Goal: Use online tool/utility: Utilize a website feature to perform a specific function

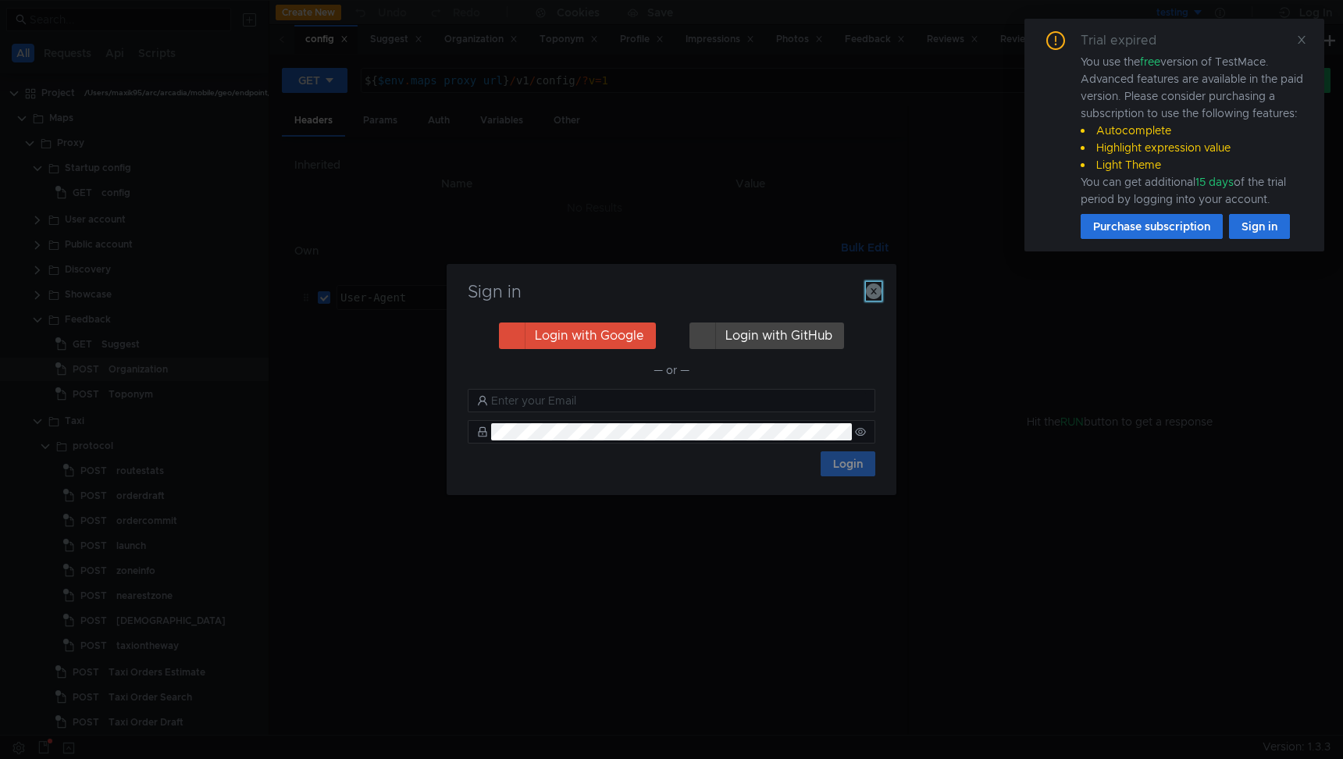
click at [877, 287] on icon "button" at bounding box center [874, 291] width 16 height 16
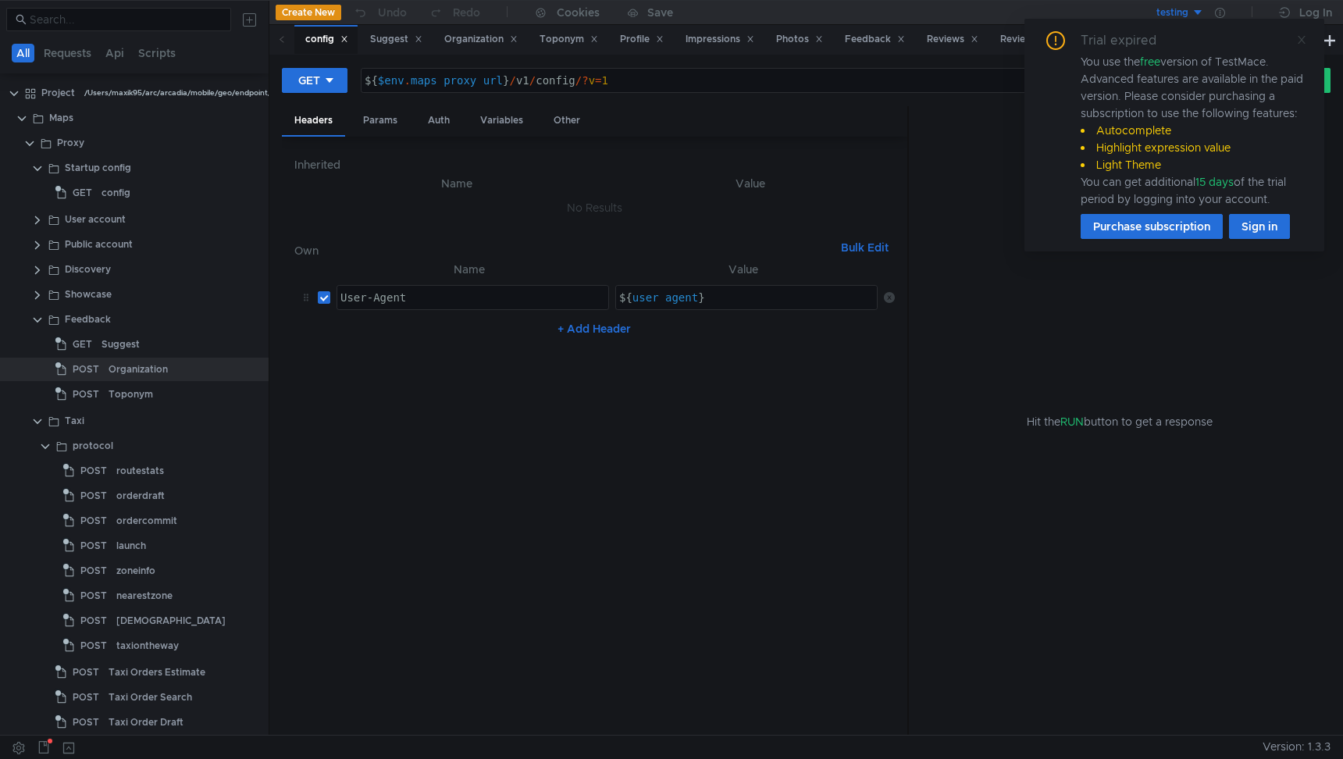
click at [1299, 41] on icon at bounding box center [1301, 40] width 8 height 8
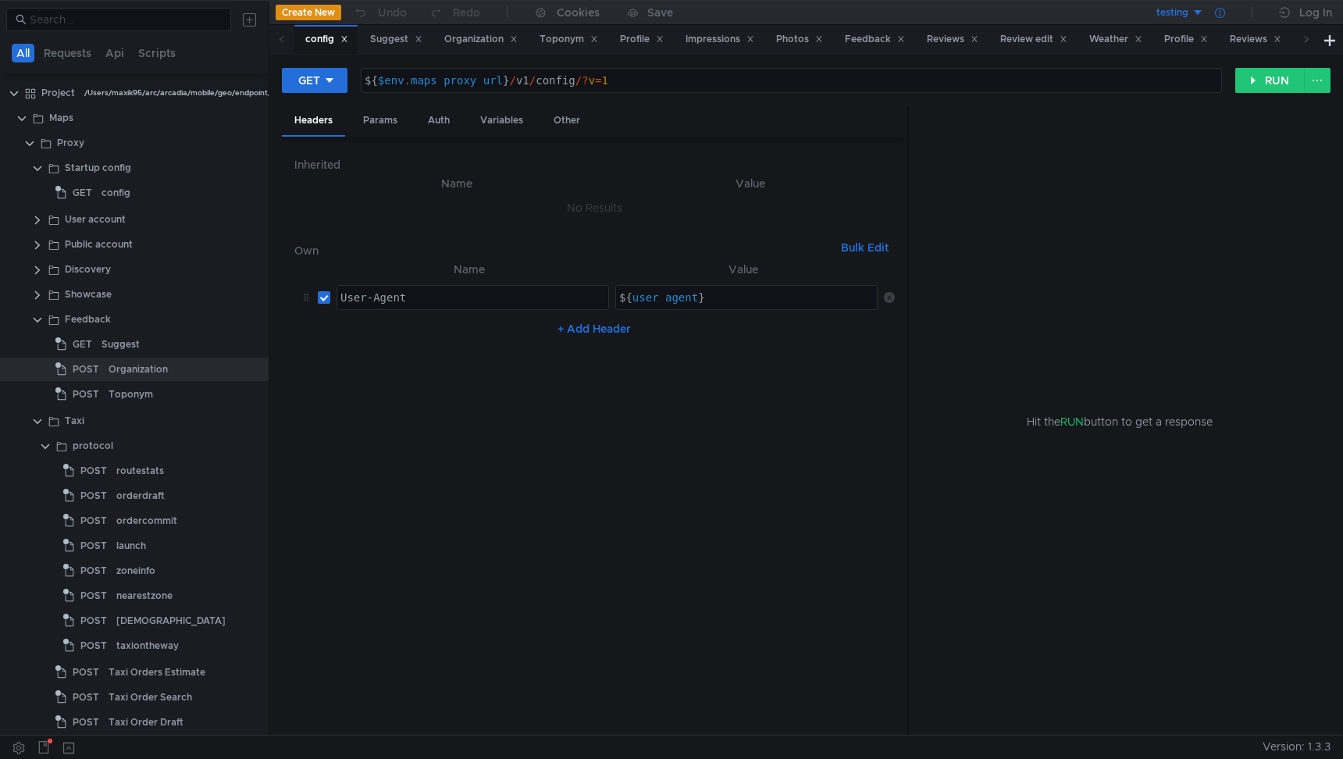
click at [1222, 11] on icon at bounding box center [1220, 13] width 10 height 10
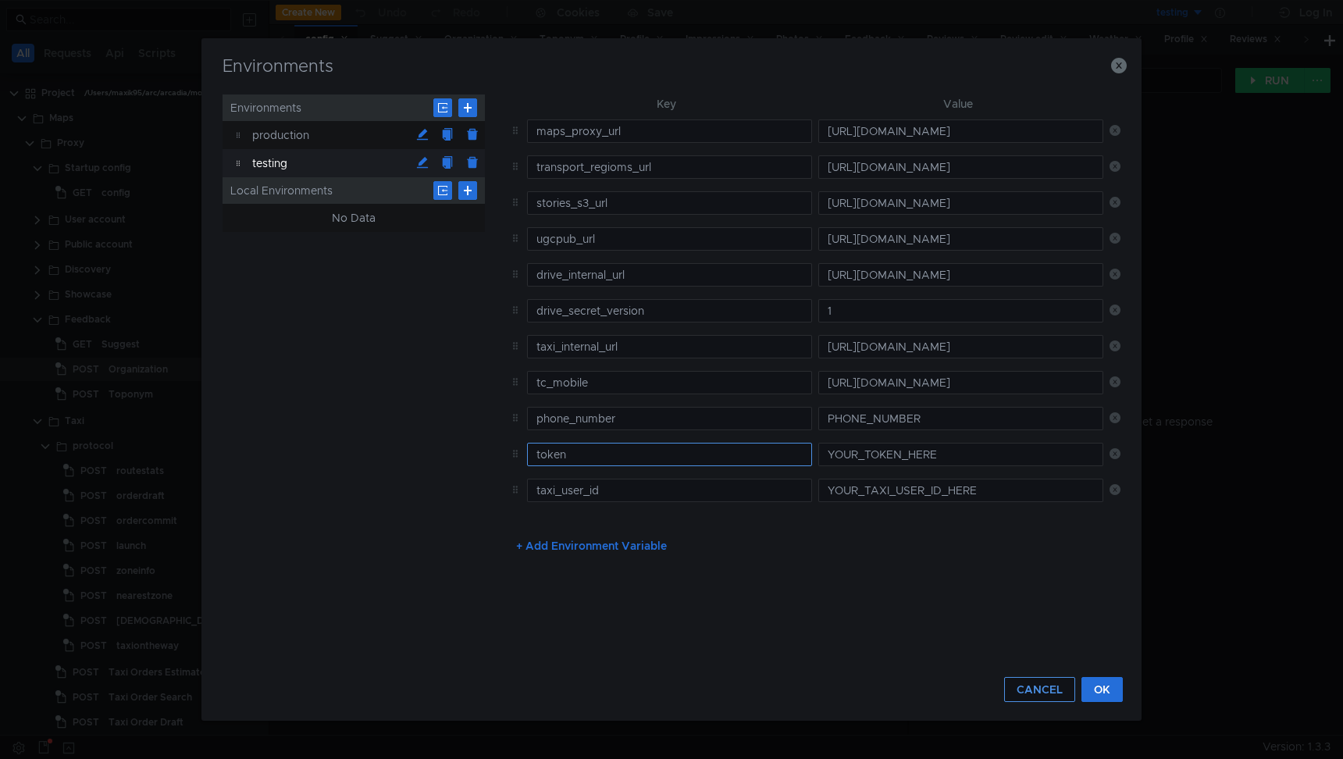
click at [1045, 695] on button "CANCEL" at bounding box center [1039, 689] width 71 height 25
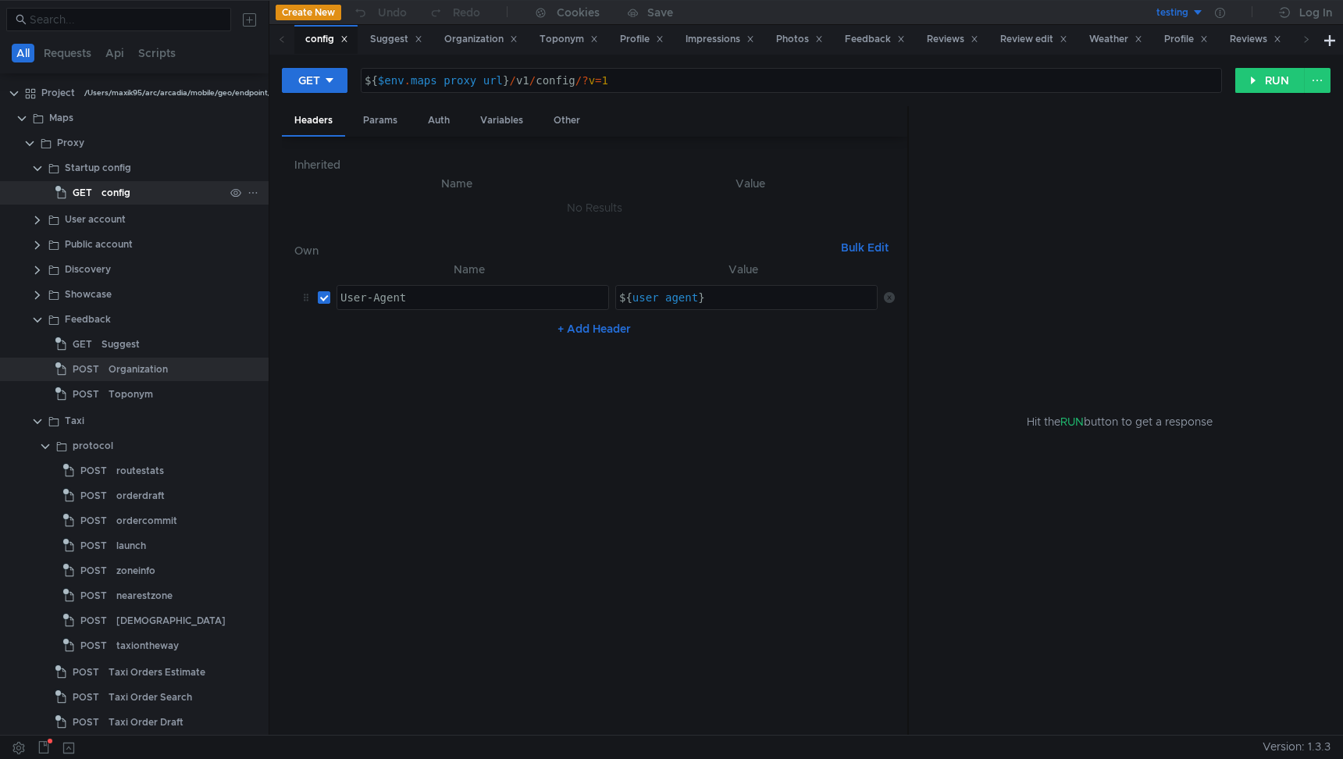
click at [96, 195] on app-tree-icon "GET" at bounding box center [78, 192] width 46 height 23
click at [101, 194] on div "config" at bounding box center [115, 192] width 29 height 23
click at [37, 219] on clr-icon at bounding box center [37, 220] width 12 height 12
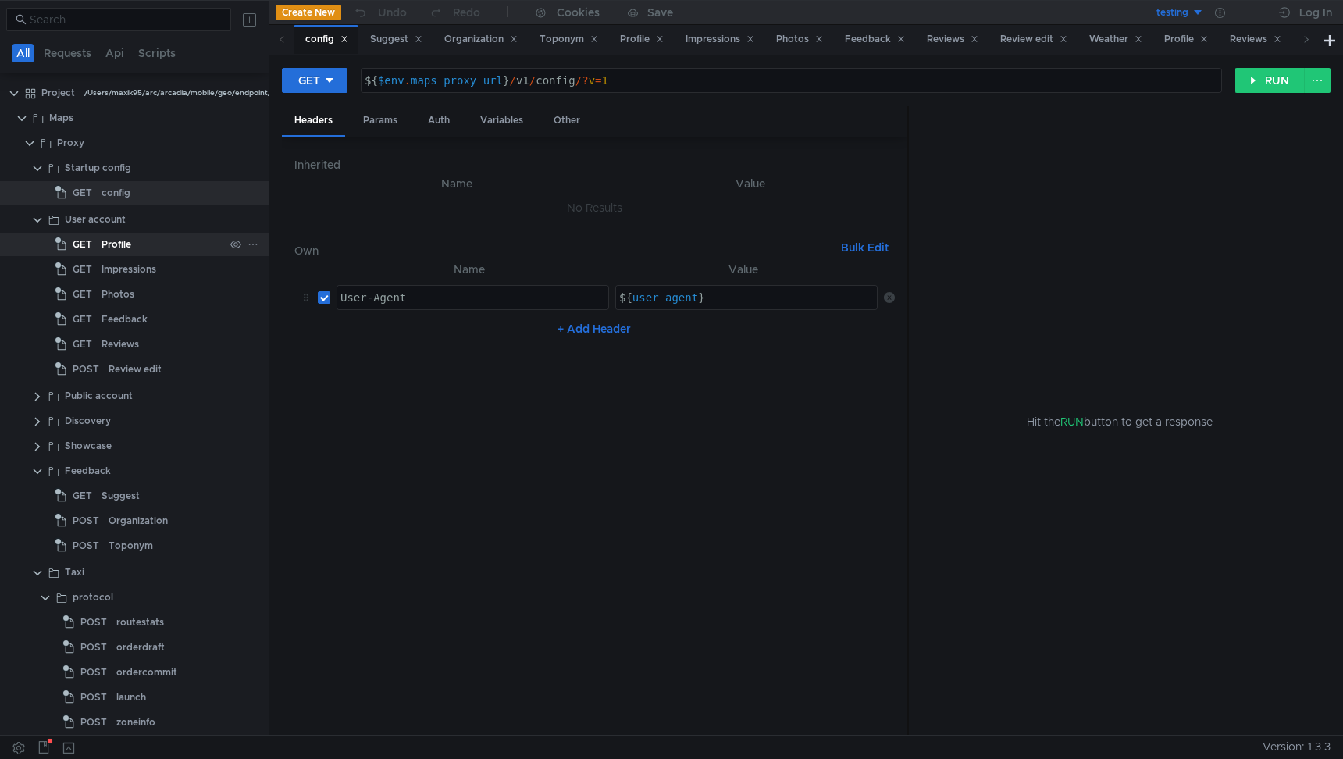
click at [101, 244] on div "Profile" at bounding box center [116, 244] width 30 height 23
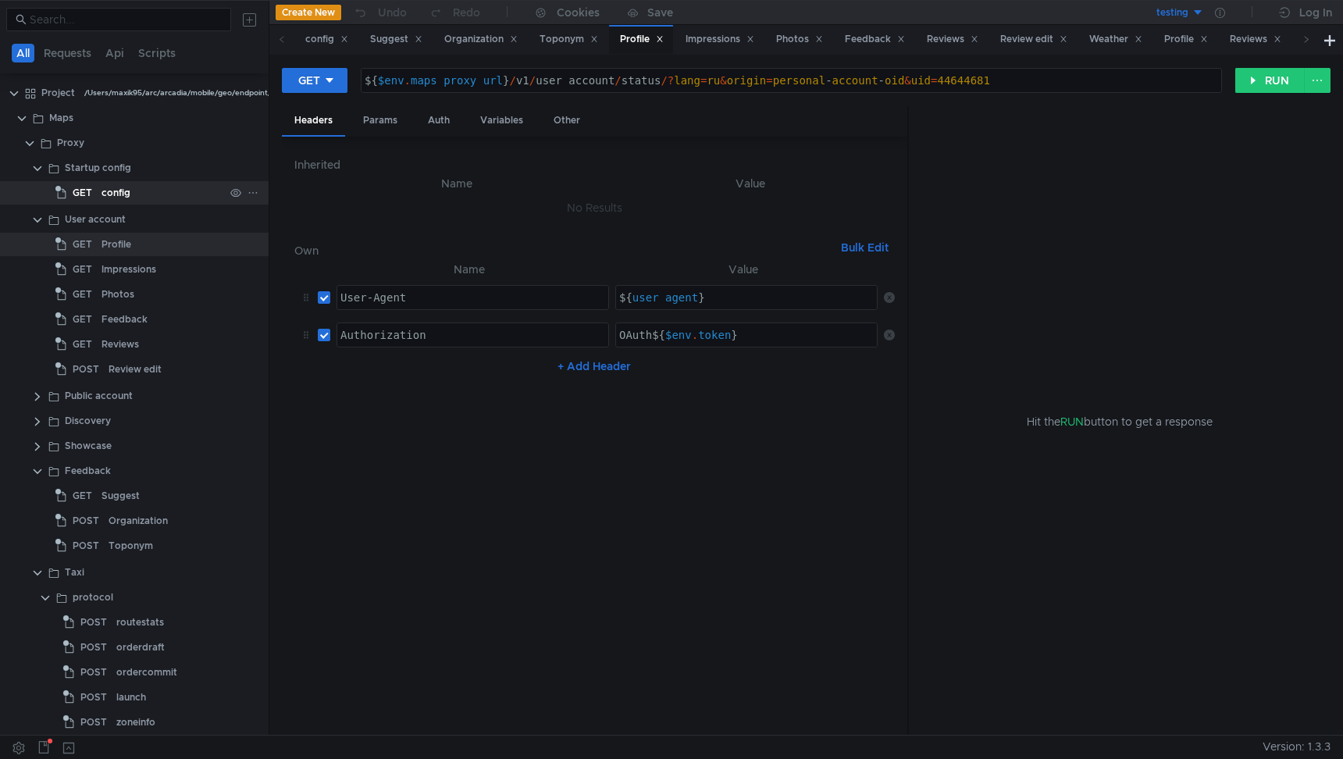
click at [97, 190] on app-tree-icon "GET" at bounding box center [78, 192] width 46 height 23
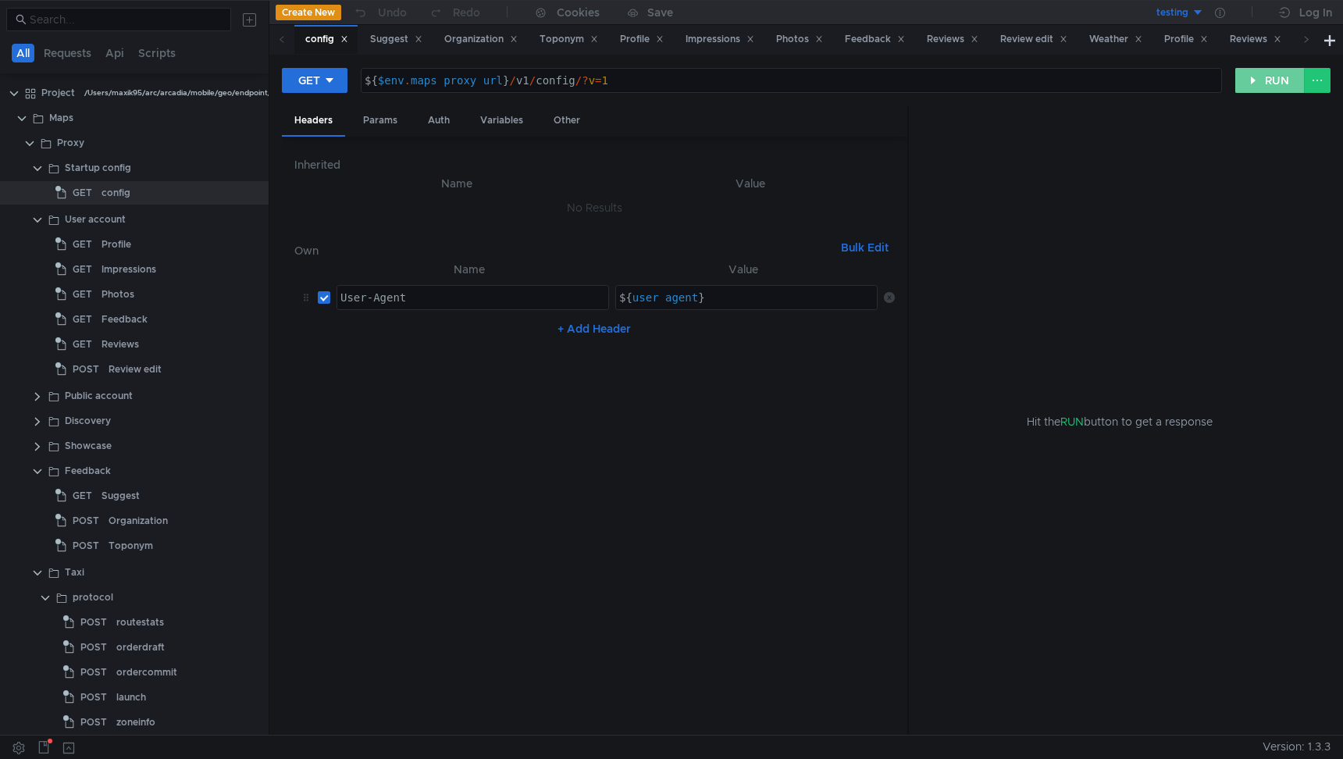
click at [1276, 86] on button "RUN" at bounding box center [1269, 80] width 69 height 25
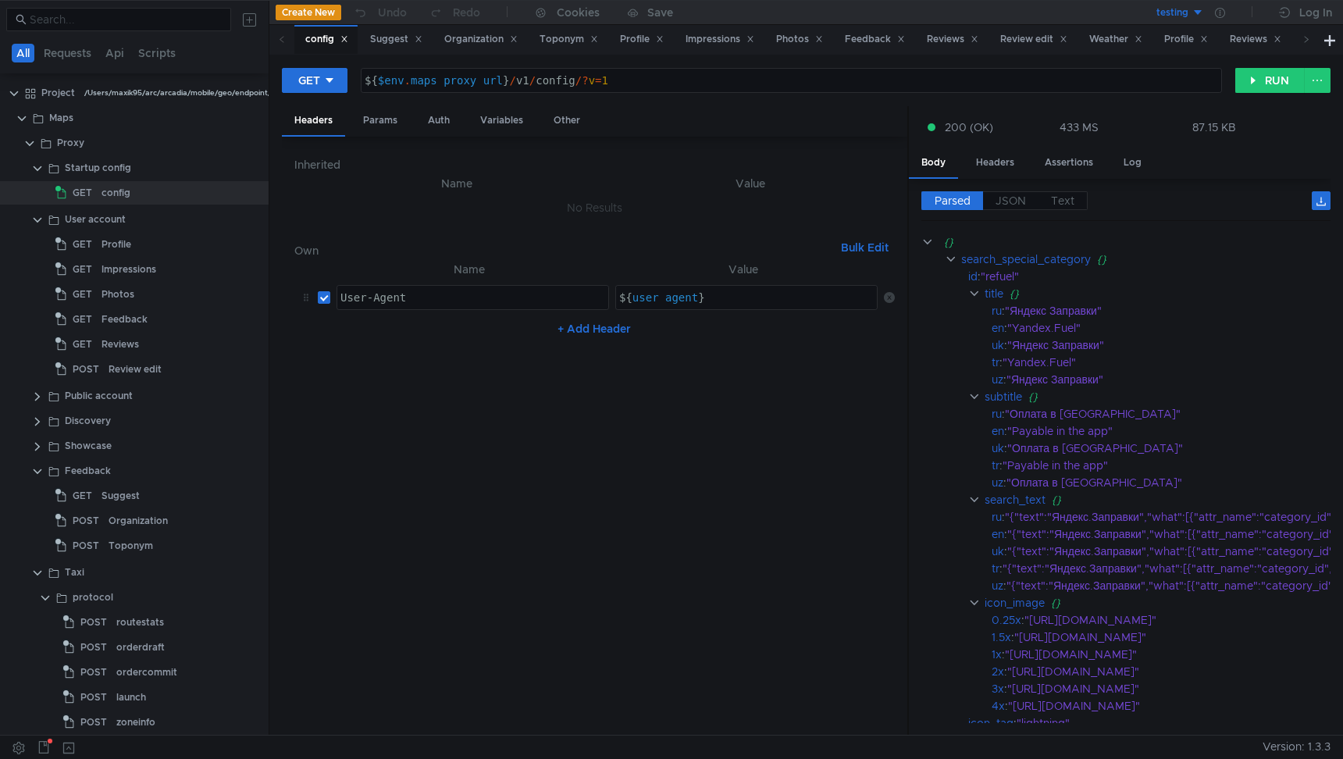
click at [1008, 190] on div "Parsed JSON Text {} search_special_category {} id : "refuel" title {} ru : "Янд…" at bounding box center [1120, 457] width 422 height 557
click at [1008, 191] on label "JSON" at bounding box center [1010, 200] width 55 height 19
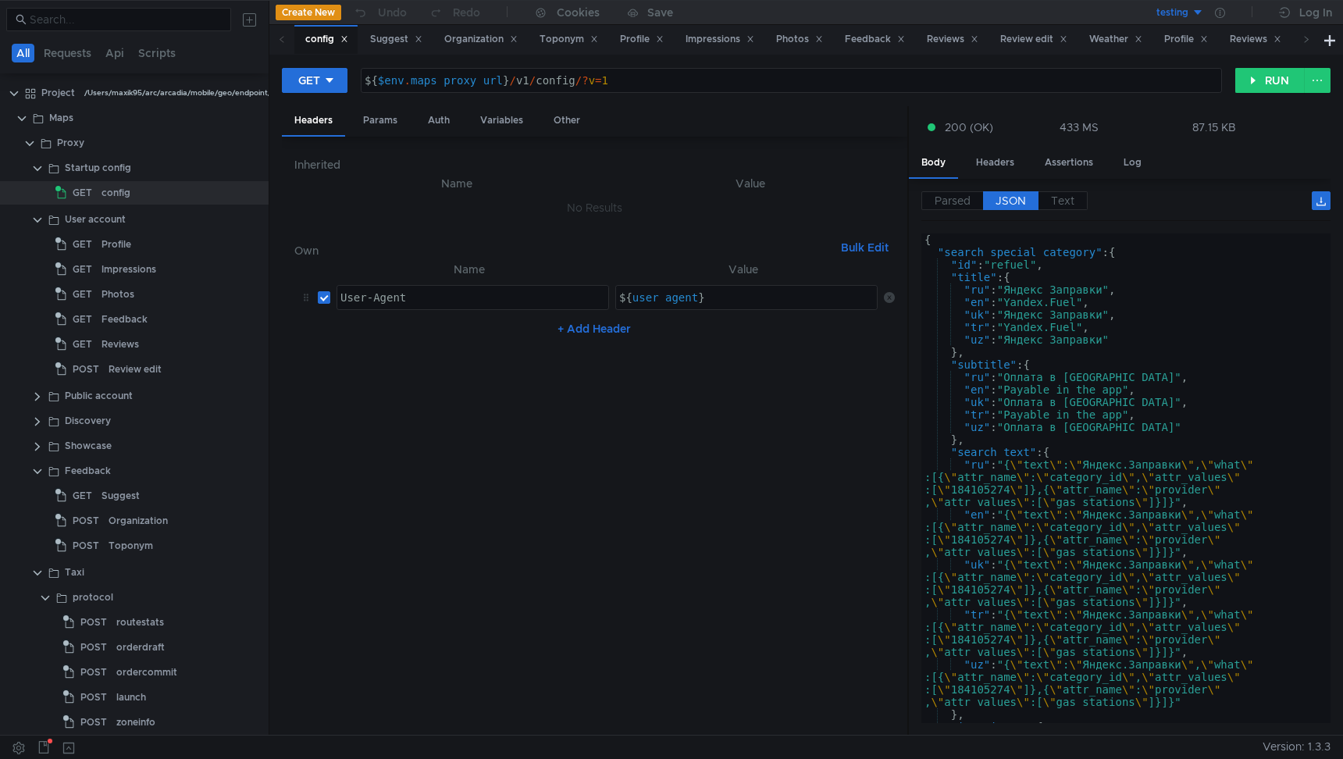
click at [1008, 194] on span "JSON" at bounding box center [1010, 201] width 30 height 14
click at [973, 197] on label "Parsed" at bounding box center [952, 200] width 62 height 19
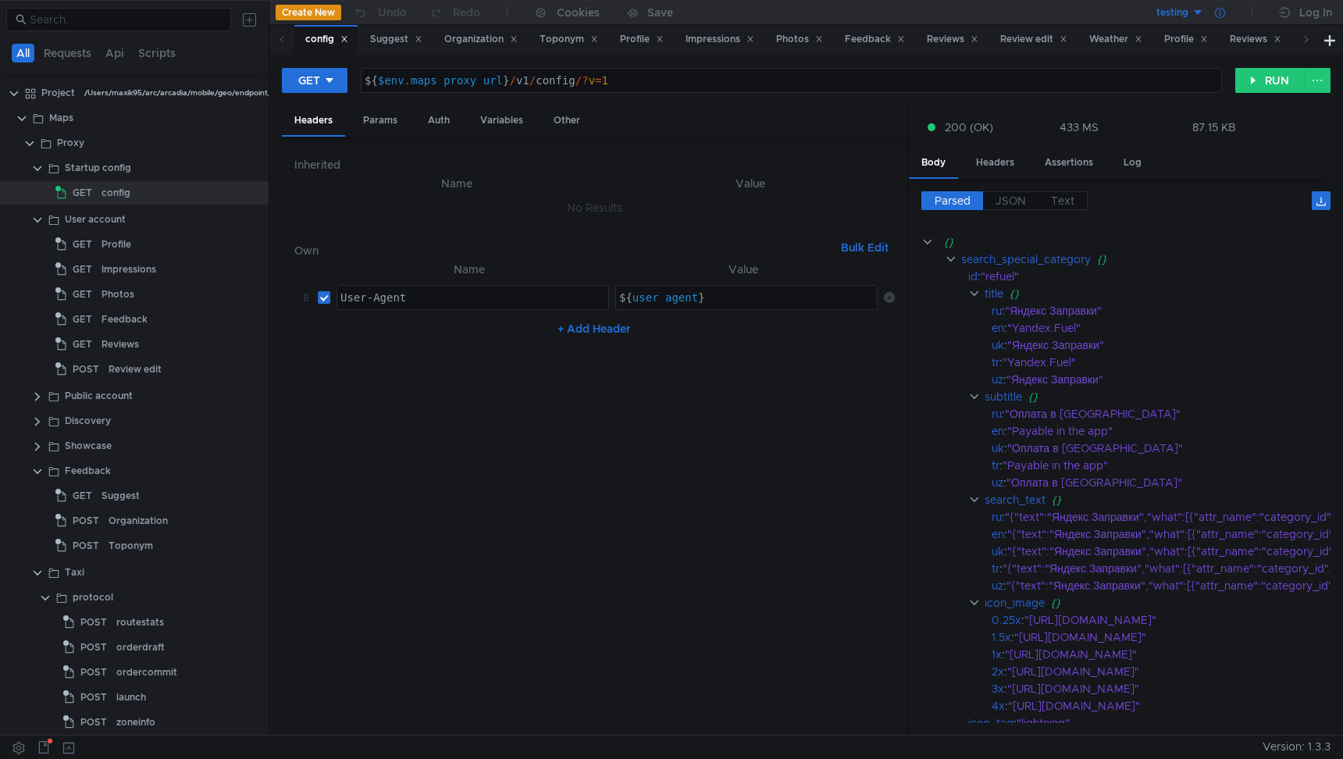
click at [1220, 12] on icon at bounding box center [1220, 13] width 10 height 10
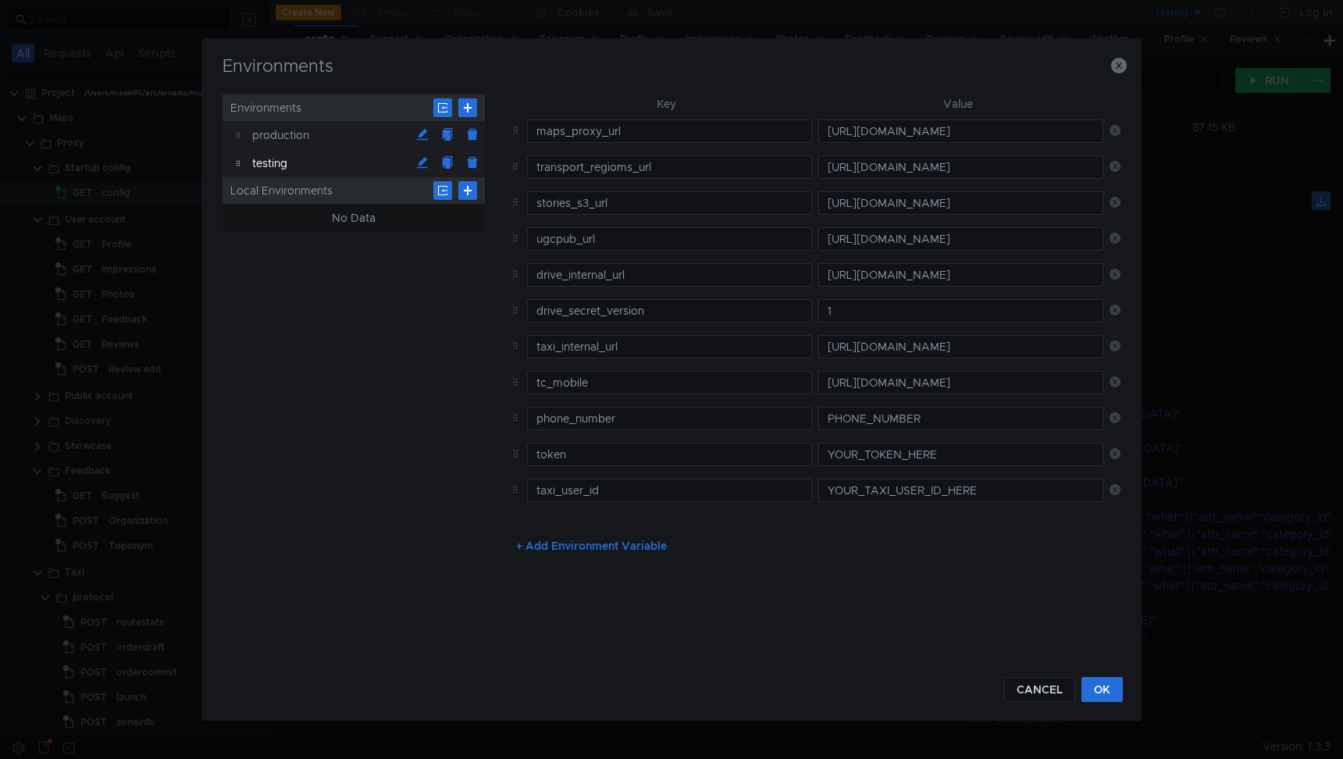
click at [309, 132] on div "production" at bounding box center [331, 135] width 158 height 28
type input "https://geointernal.mob.maps.yandex.net"
type input "transport_regions_url"
type input "https://mtr-transport-regions.s3.yandex.net"
type input "https://mobile-maps-common.s3.yandex.net/v1"
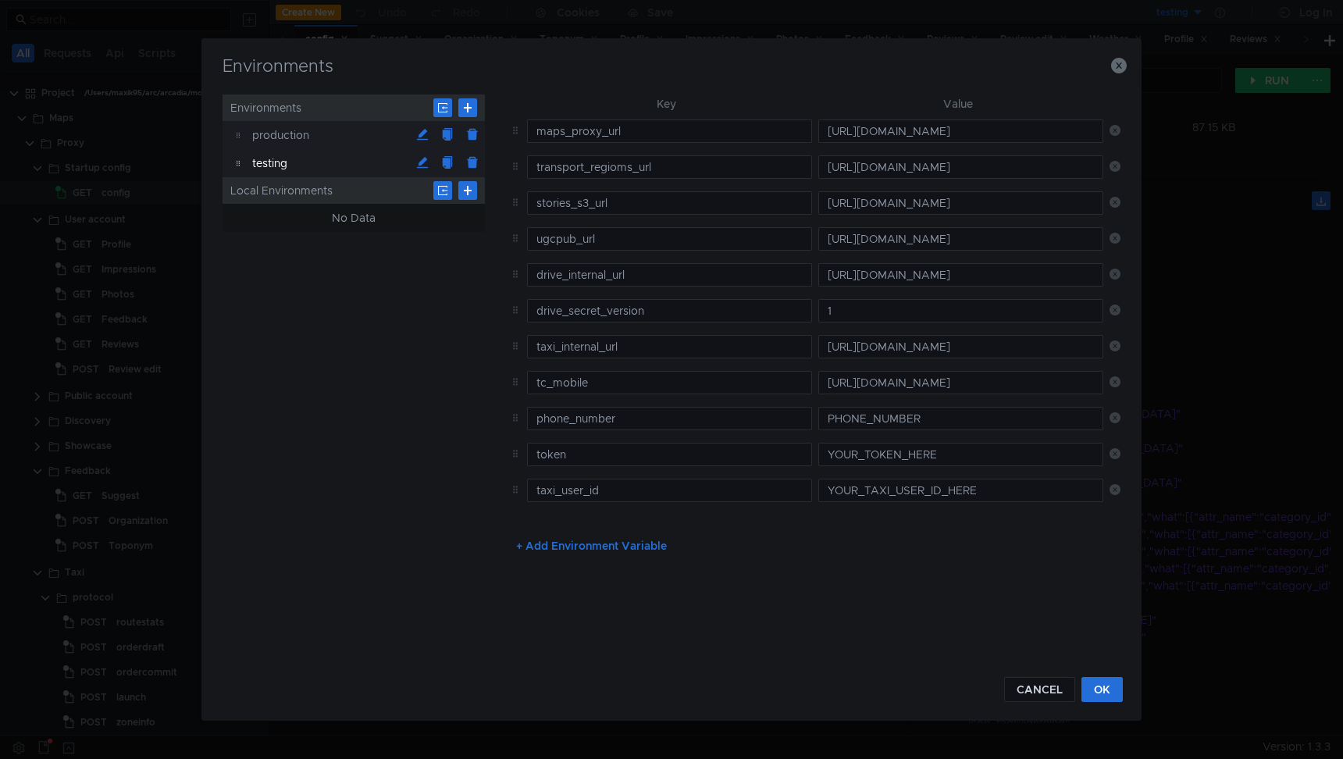
type input "https://yandex.ru/ugcpub/"
type input "https://prestable.carsharing.yandex.net"
type input "https://ya-authproxy.taxi.yandex.net"
type input "https://tc.mobile.yandex.net"
click at [303, 164] on div "testing" at bounding box center [331, 163] width 158 height 28
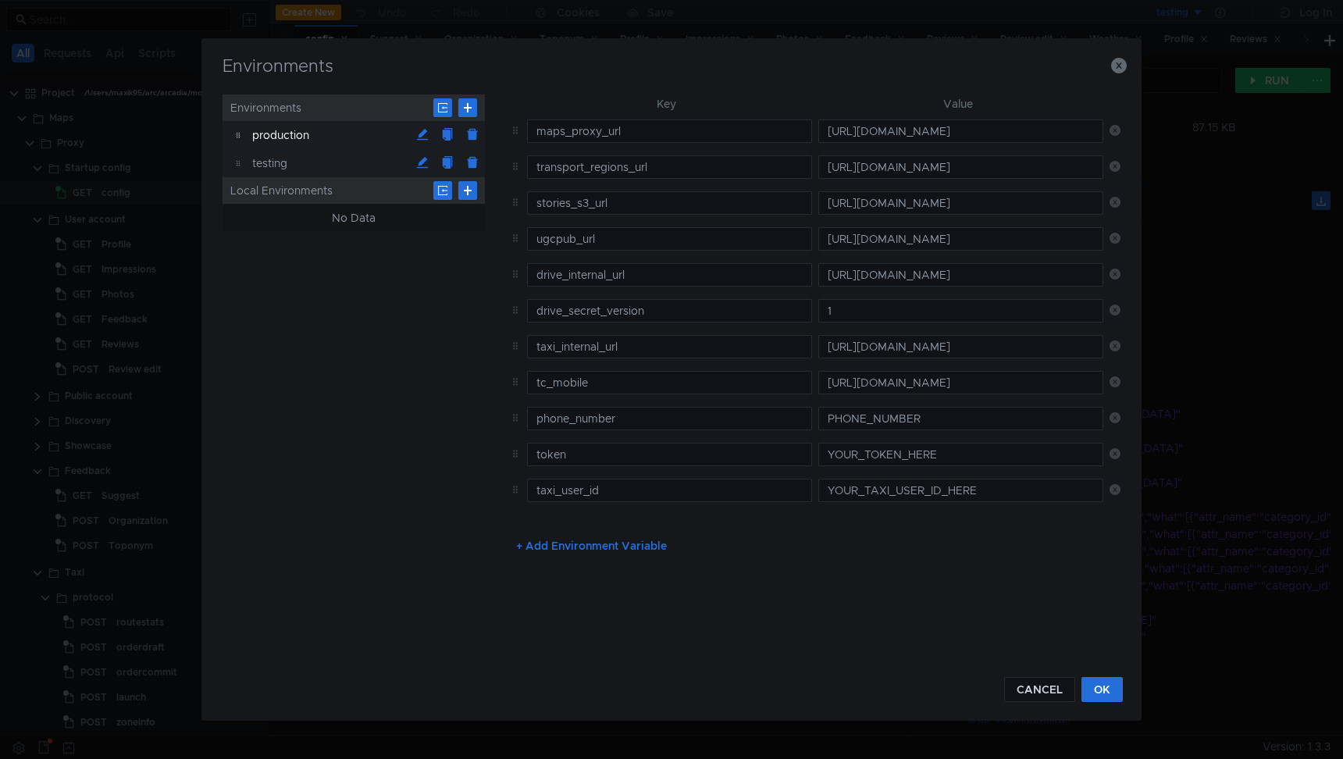
type input "https://mobmaps-proxy-api-ext.c.maps.yandex.net"
type input "transport_regioms_url"
type input "https://s3.mdst.yandex.net/mtr-transport-regions"
type input "https://mobile-maps-common.s3.yandex.net/staging/v1"
type input "https://l7test.yandex.ru/ugcpub"
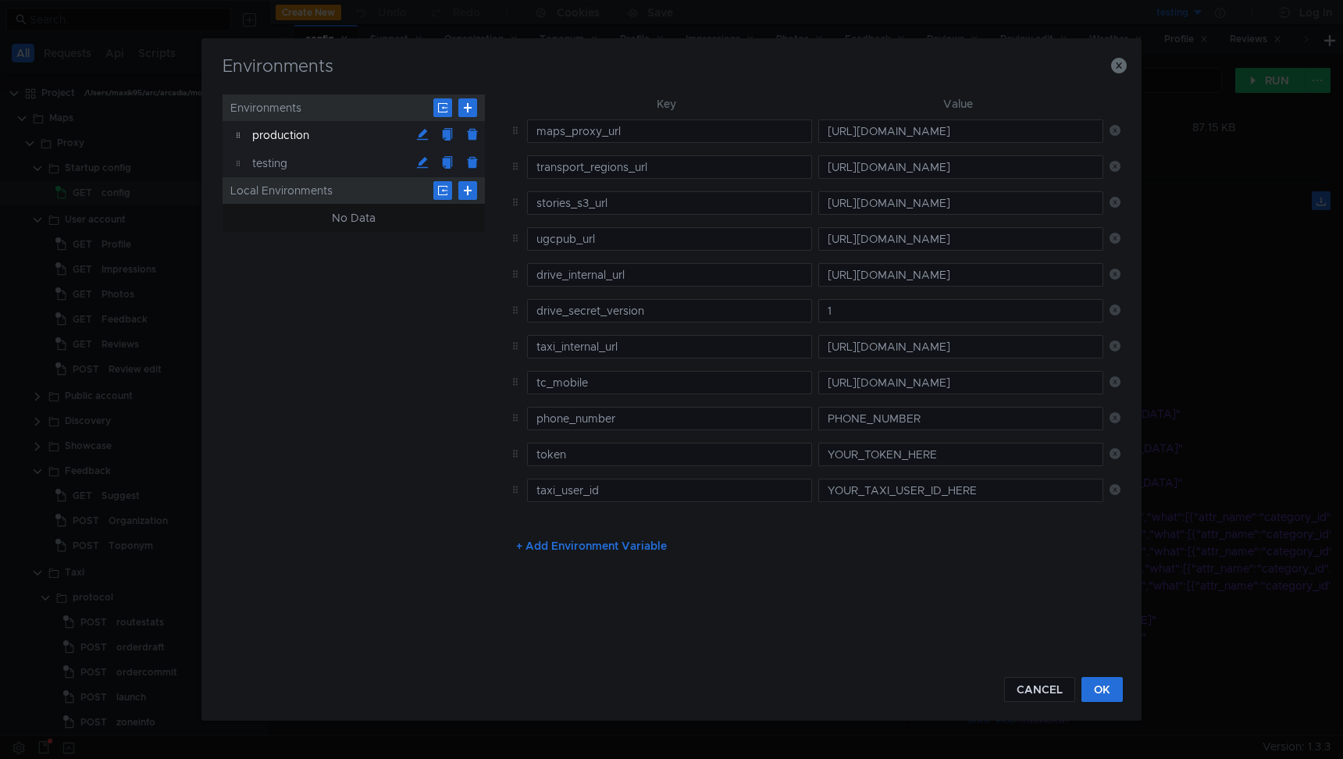
type input "https://testing.carsharing.yandex.net"
type input "http://ya-authproxy.taxi.tst.yandex.net"
type input "https://tc.tst.mobile.yandex.net"
click at [306, 133] on div "production" at bounding box center [331, 135] width 158 height 28
type input "https://geointernal.mob.maps.yandex.net"
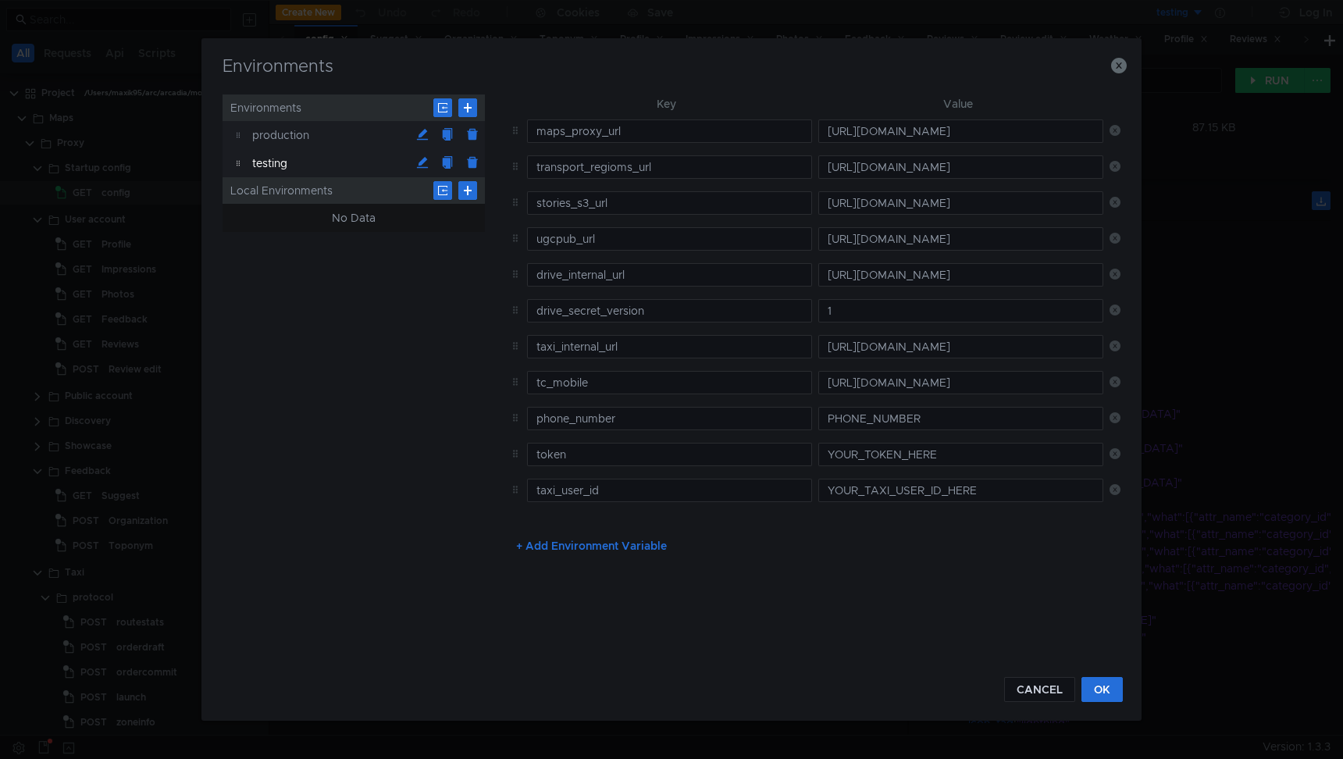
type input "transport_regions_url"
type input "https://mtr-transport-regions.s3.yandex.net"
type input "https://mobile-maps-common.s3.yandex.net/v1"
type input "https://yandex.ru/ugcpub/"
type input "https://prestable.carsharing.yandex.net"
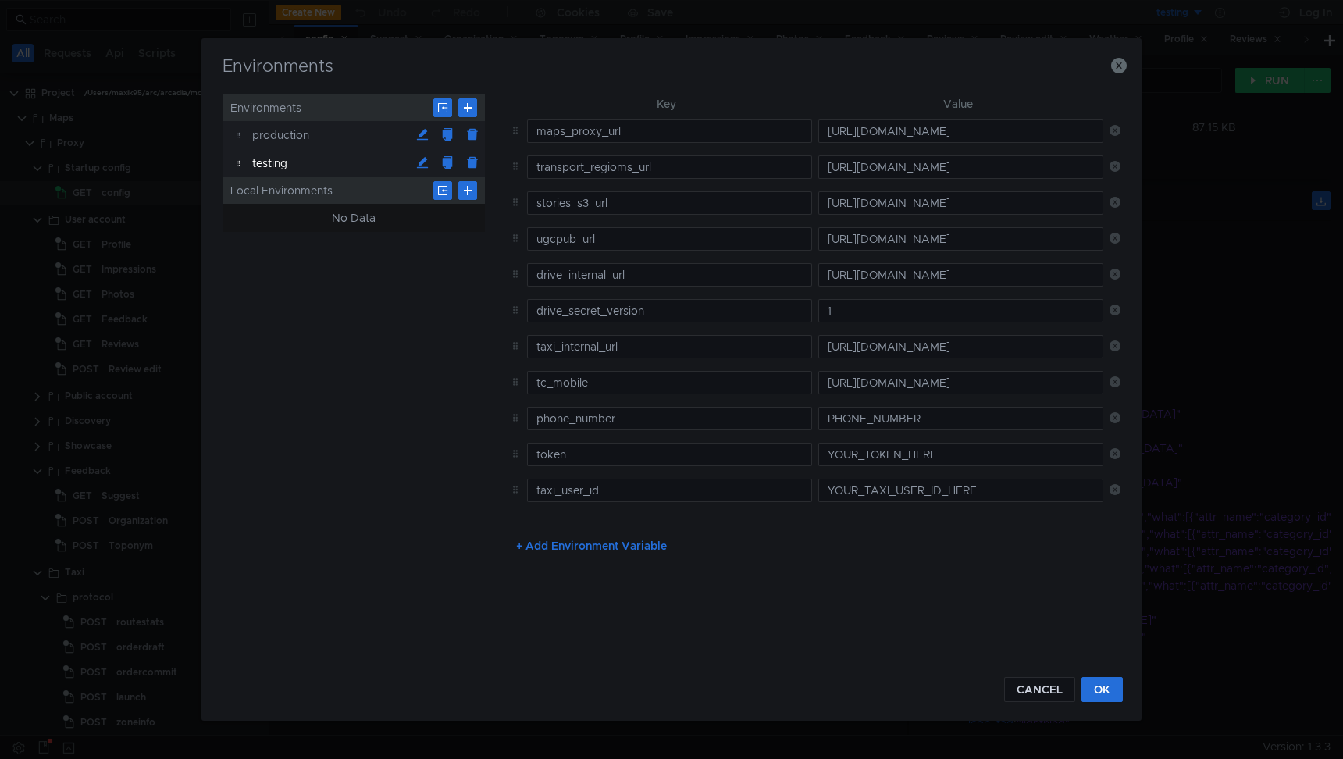
type input "https://ya-authproxy.taxi.yandex.net"
type input "https://tc.mobile.yandex.net"
click at [297, 166] on div "testing" at bounding box center [331, 163] width 158 height 28
type input "https://mobmaps-proxy-api-ext.c.maps.yandex.net"
type input "transport_regioms_url"
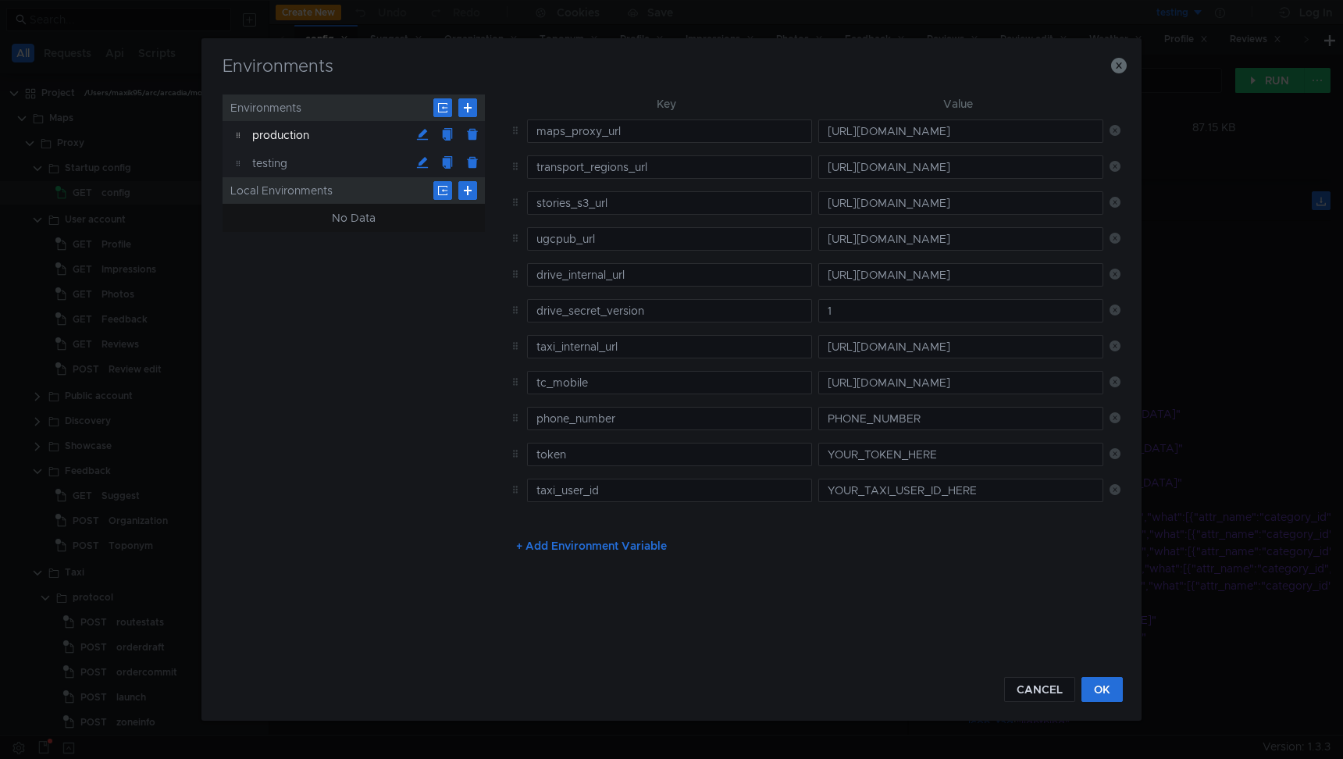
type input "https://s3.mdst.yandex.net/mtr-transport-regions"
type input "https://mobile-maps-common.s3.yandex.net/staging/v1"
type input "https://l7test.yandex.ru/ugcpub"
type input "https://testing.carsharing.yandex.net"
type input "http://ya-authproxy.taxi.tst.yandex.net"
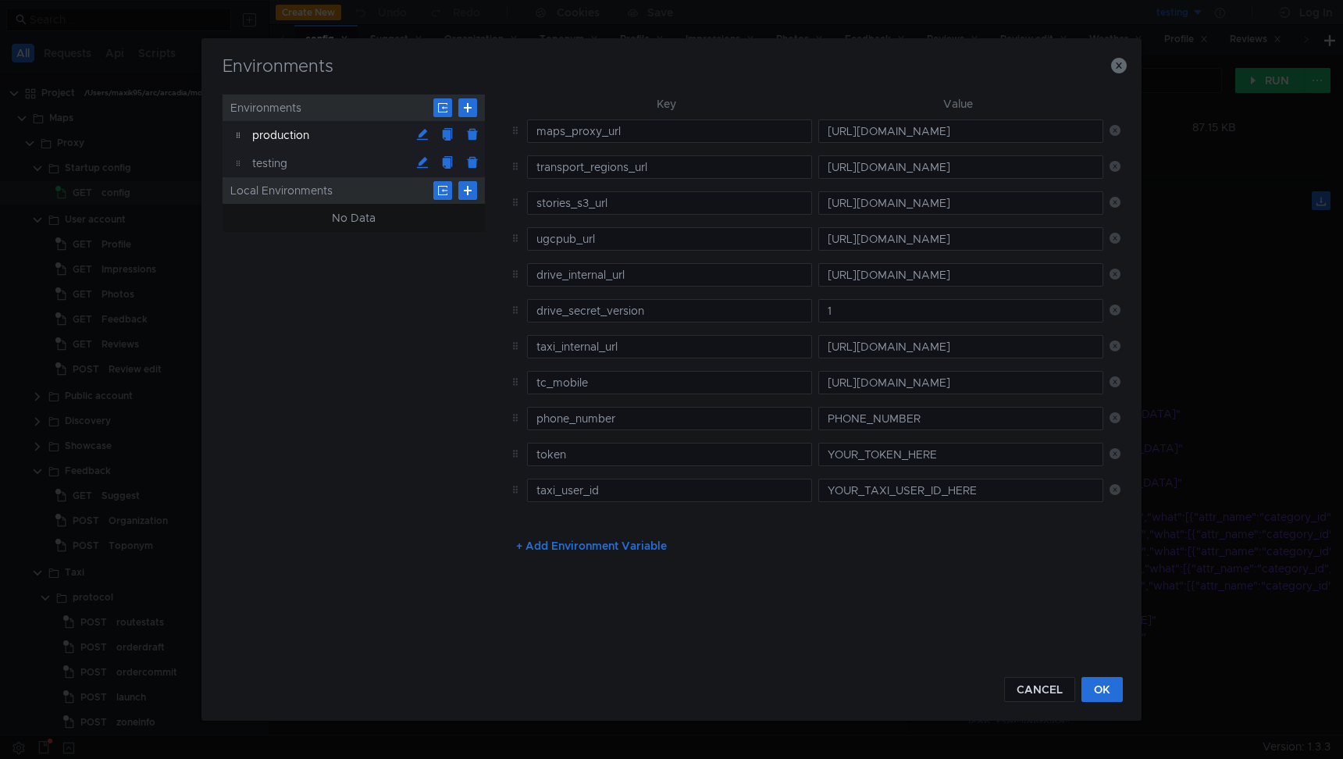
type input "https://tc.tst.mobile.yandex.net"
click at [610, 135] on input "maps_proxy_url" at bounding box center [669, 130] width 285 height 23
click at [866, 133] on input "https://mobmaps-proxy-api-ext.c.maps.yandex.net" at bounding box center [960, 130] width 285 height 23
paste input "://localhost:8080"
type input "http://localhost:8080"
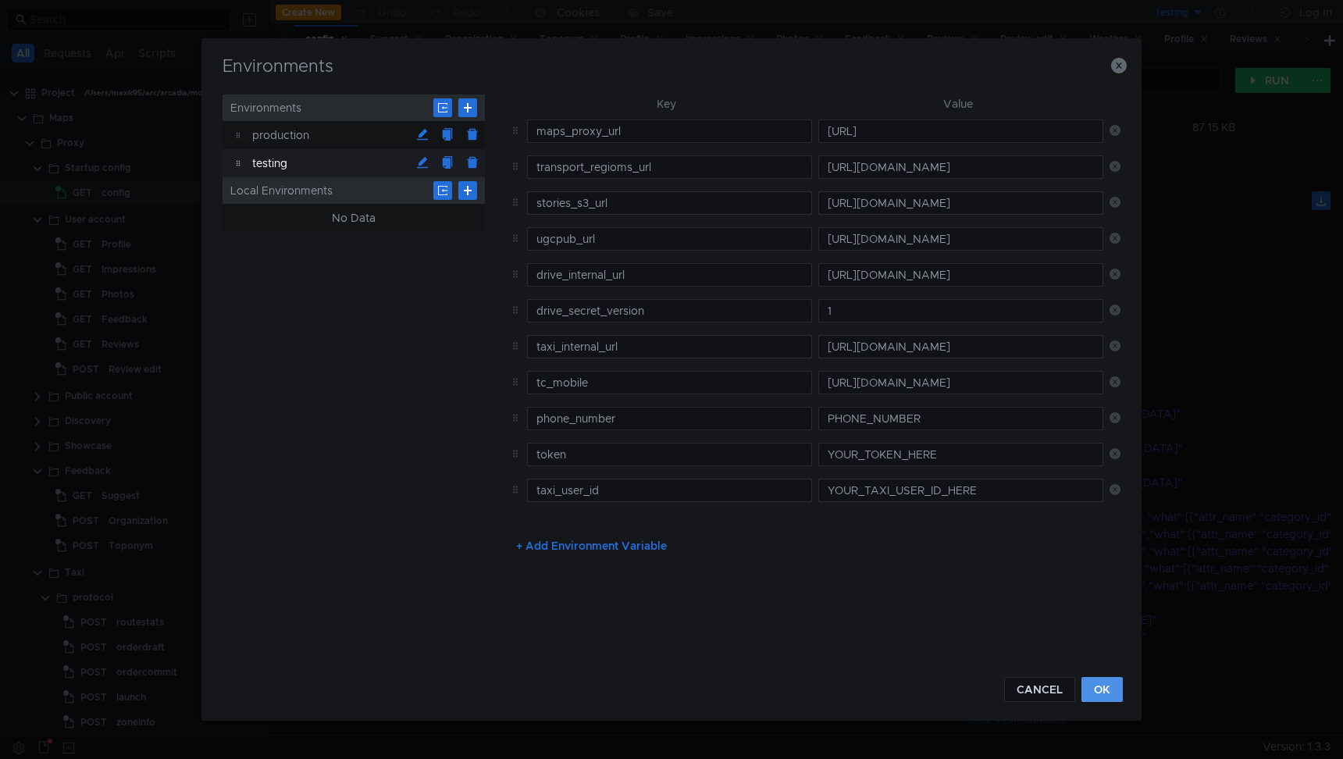
click at [1107, 689] on button "OK" at bounding box center [1101, 689] width 41 height 25
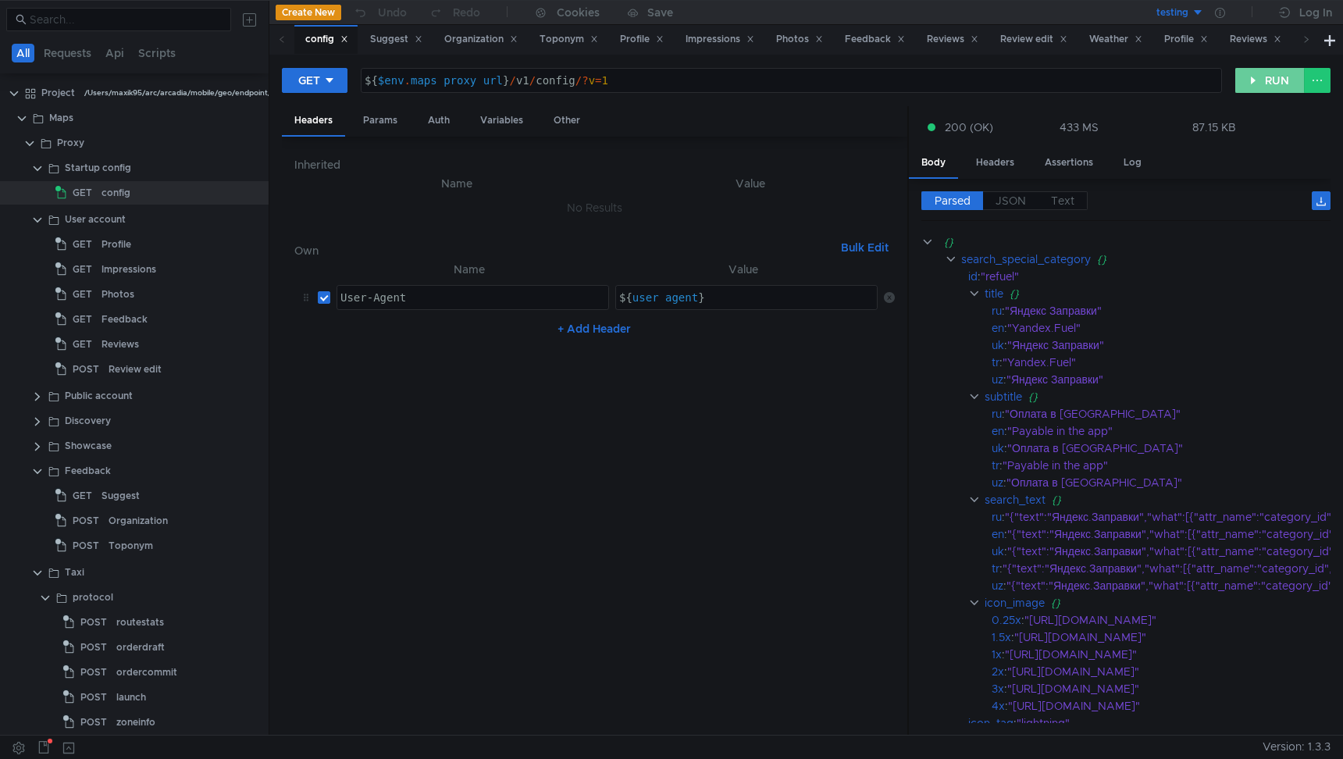
drag, startPoint x: 1271, startPoint y: 86, endPoint x: 1264, endPoint y: 105, distance: 20.7
click at [1271, 86] on button "RUN" at bounding box center [1269, 80] width 69 height 25
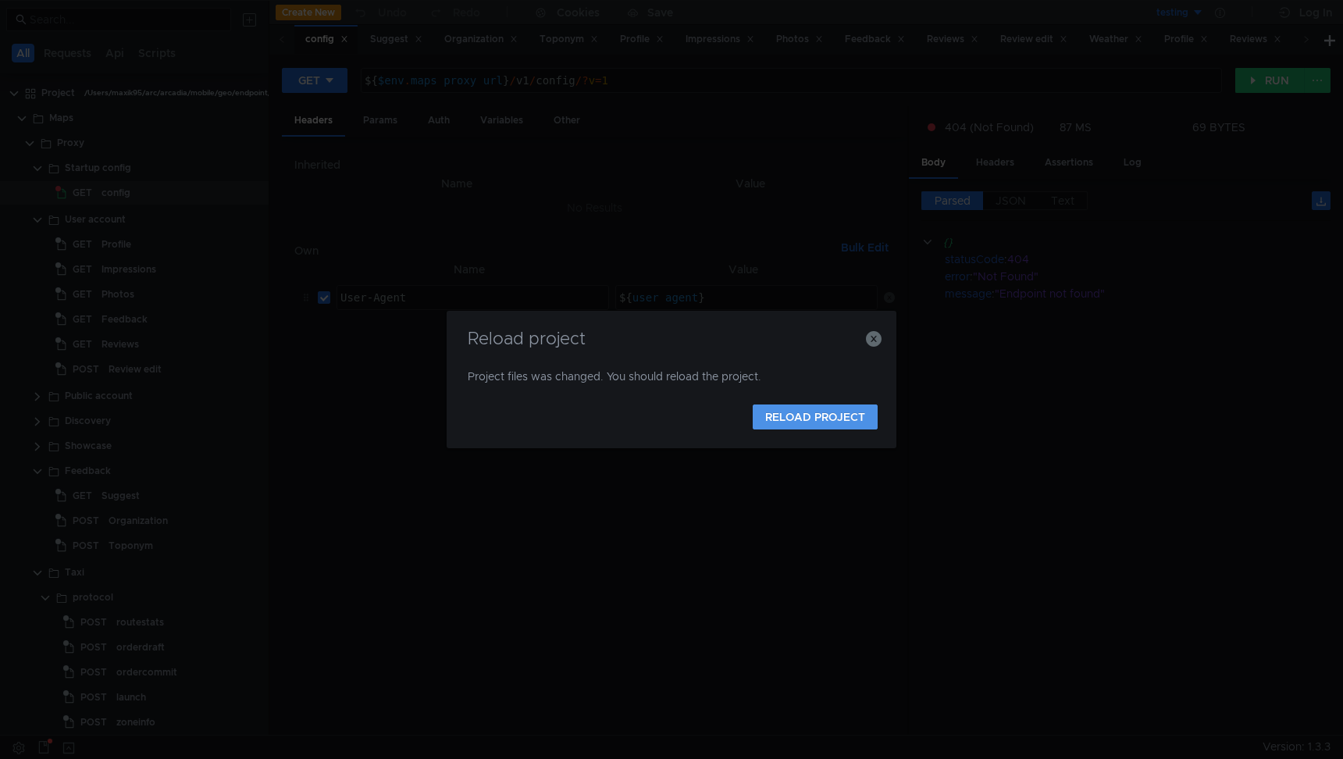
click at [814, 416] on button "RELOAD PROJECT" at bounding box center [814, 416] width 125 height 25
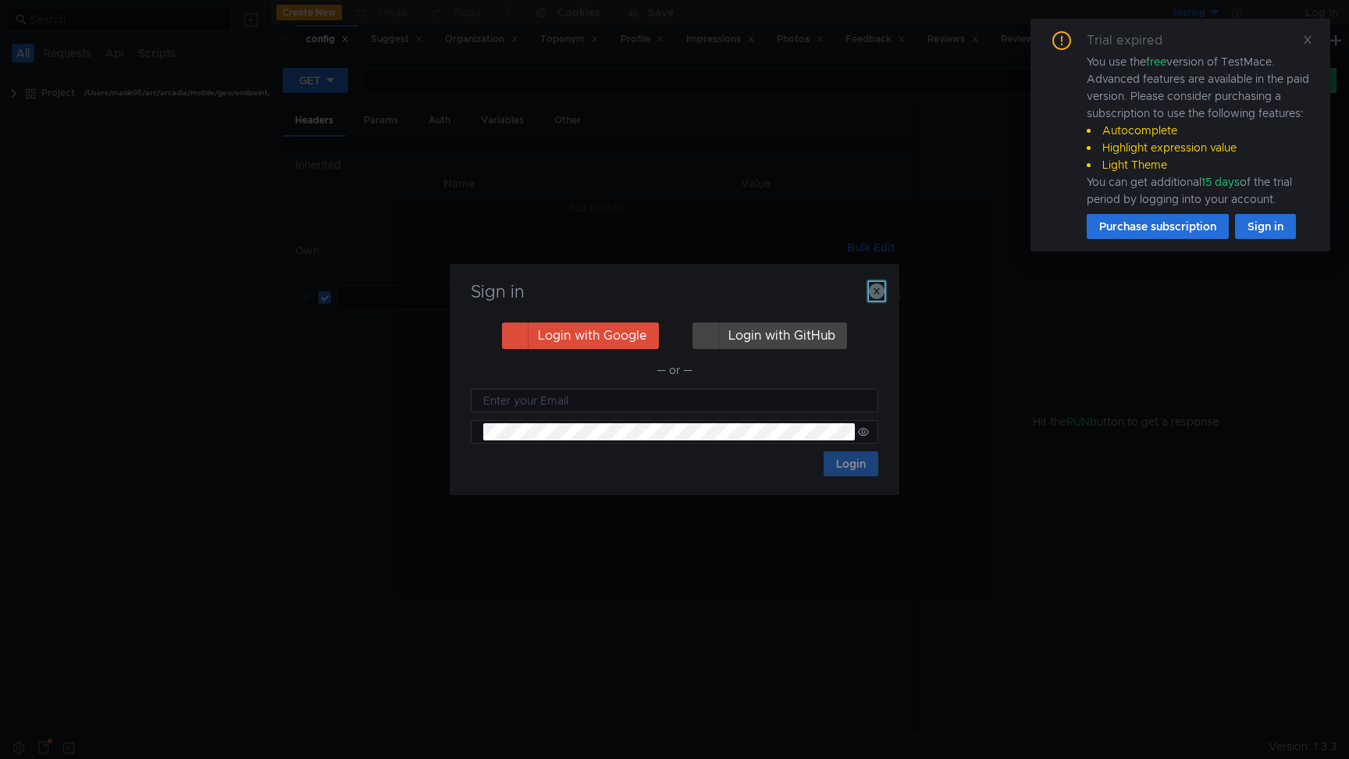
click at [876, 288] on icon "button" at bounding box center [877, 291] width 16 height 16
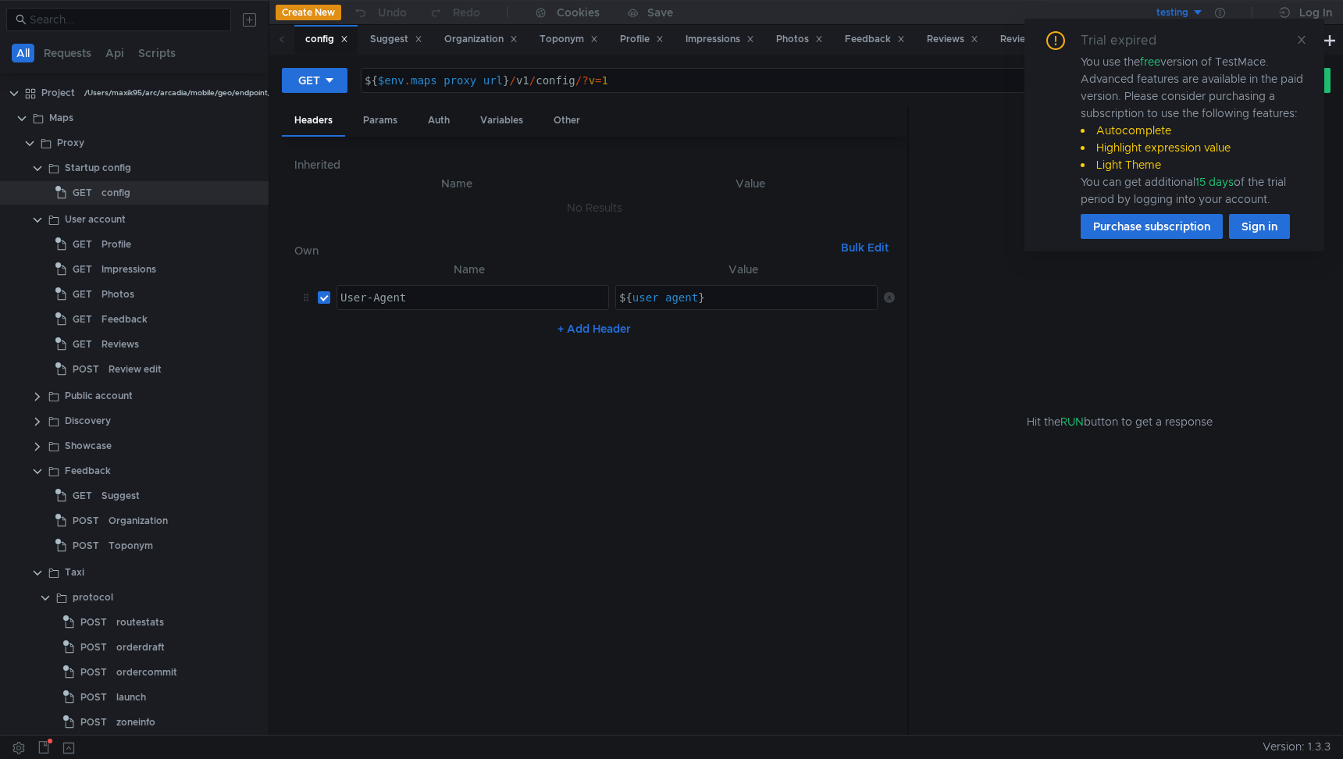
click at [539, 84] on div "${ $env . maps_proxy_url } / v1 / config /? v = 1" at bounding box center [790, 92] width 859 height 37
type textarea "${$env.maps_proxy_url}/v1/config/?v=1"
click at [1074, 497] on div "Hit the RUN button to get a response" at bounding box center [1119, 421] width 384 height 630
click at [322, 87] on button "GET" at bounding box center [315, 80] width 66 height 25
click at [331, 374] on div at bounding box center [671, 379] width 1343 height 759
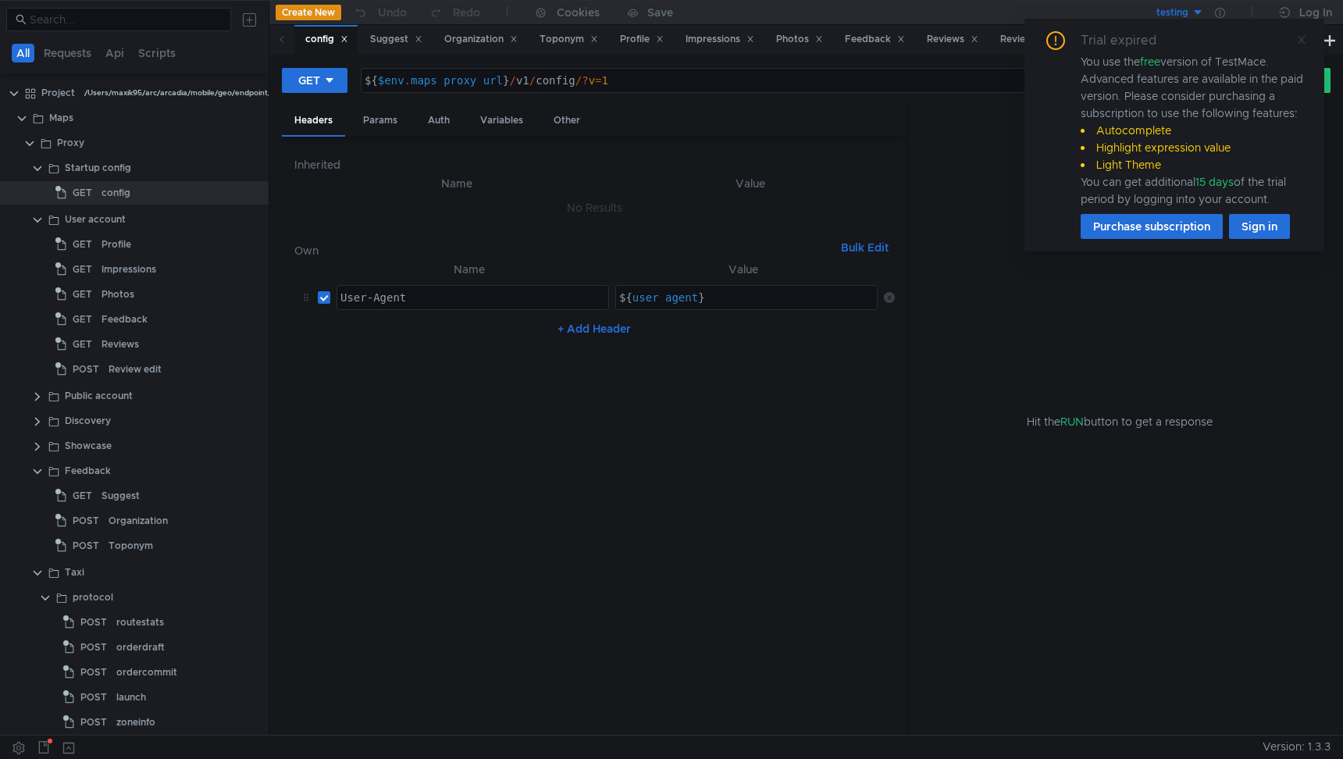
click at [1304, 40] on icon at bounding box center [1301, 39] width 11 height 11
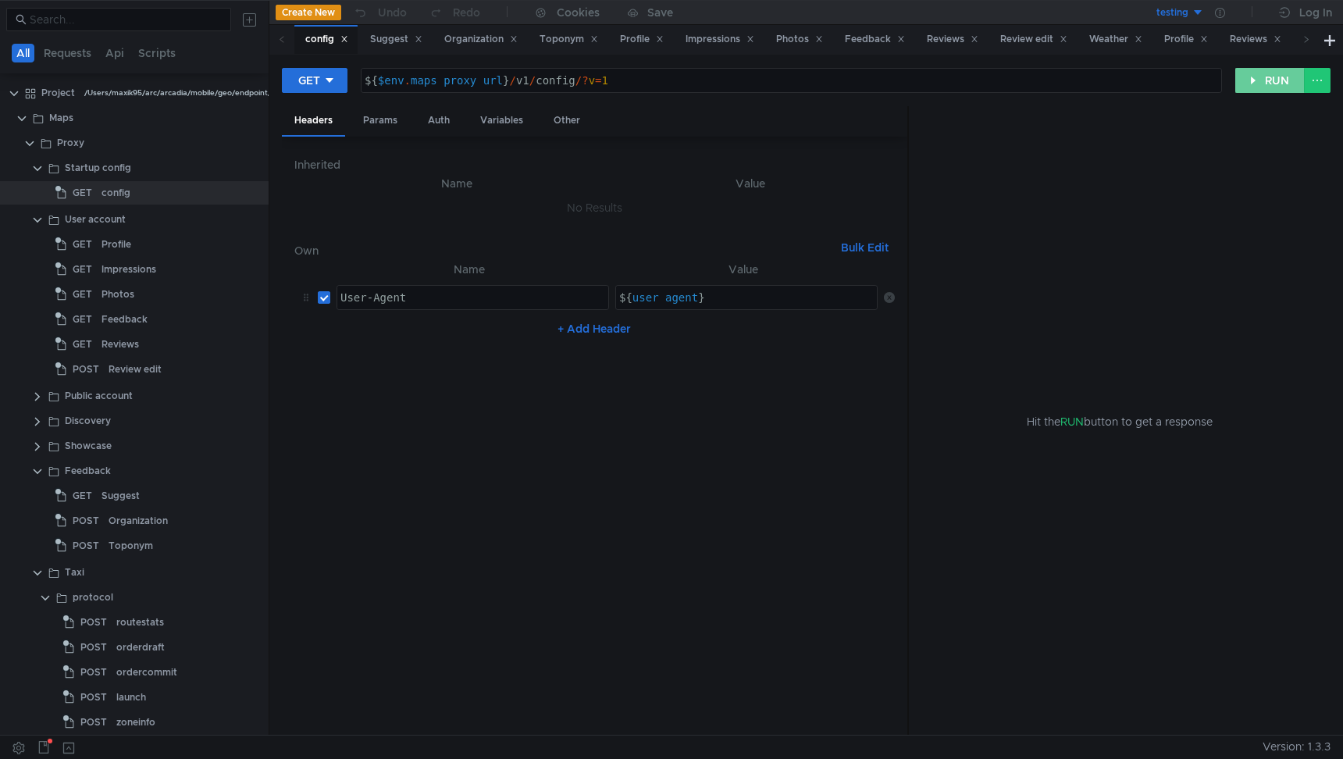
click at [1263, 84] on button "RUN" at bounding box center [1269, 80] width 69 height 25
click at [1261, 84] on button "RUN" at bounding box center [1269, 80] width 69 height 25
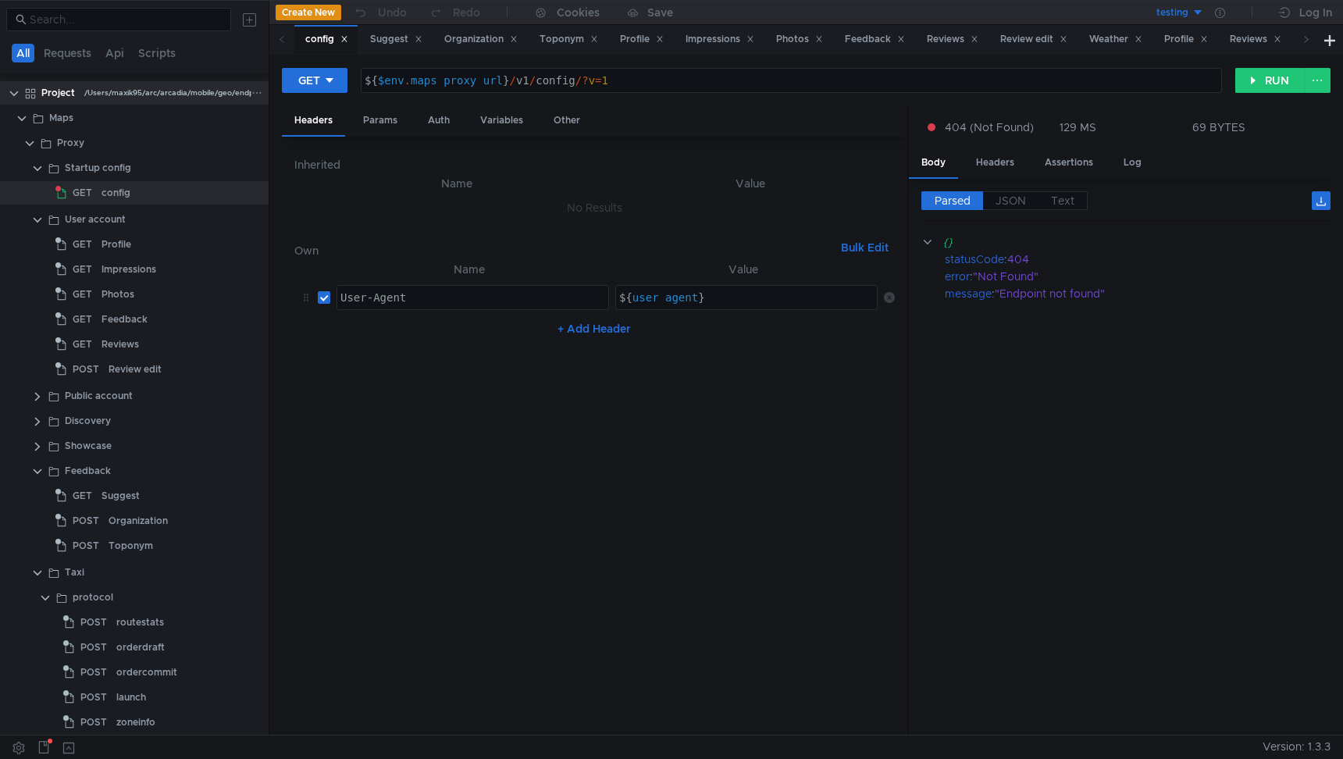
click at [171, 92] on div "/Users/maxik95/arc/arcadia/mobile/geo/endpoint/testmace/Project" at bounding box center [209, 92] width 251 height 23
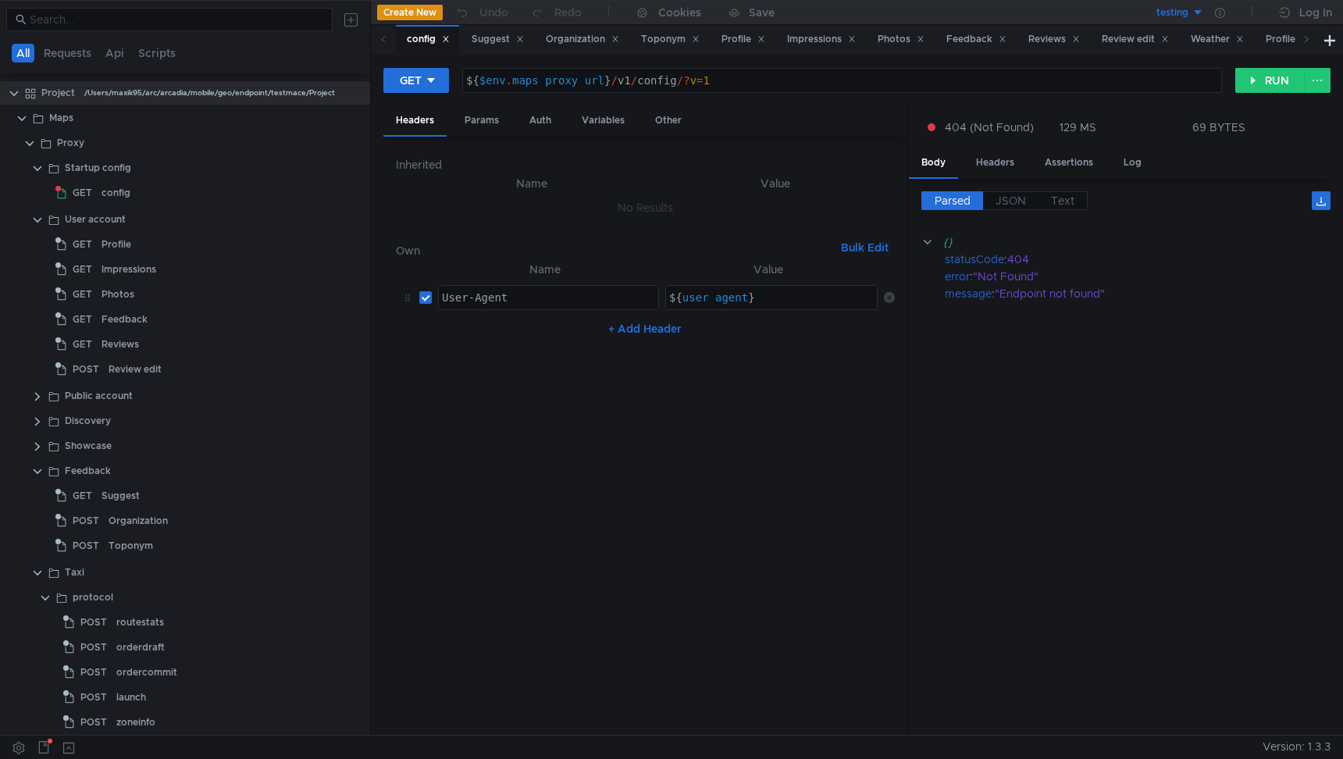
drag, startPoint x: 267, startPoint y: 69, endPoint x: 368, endPoint y: 69, distance: 101.5
click at [368, 69] on as-split "All Requests Api Scripts Project /Users/maxik95/arc/arcadia/mobile/geo/endpoint…" at bounding box center [671, 367] width 1343 height 735
click at [99, 240] on app-tree-icon "GET" at bounding box center [78, 244] width 46 height 23
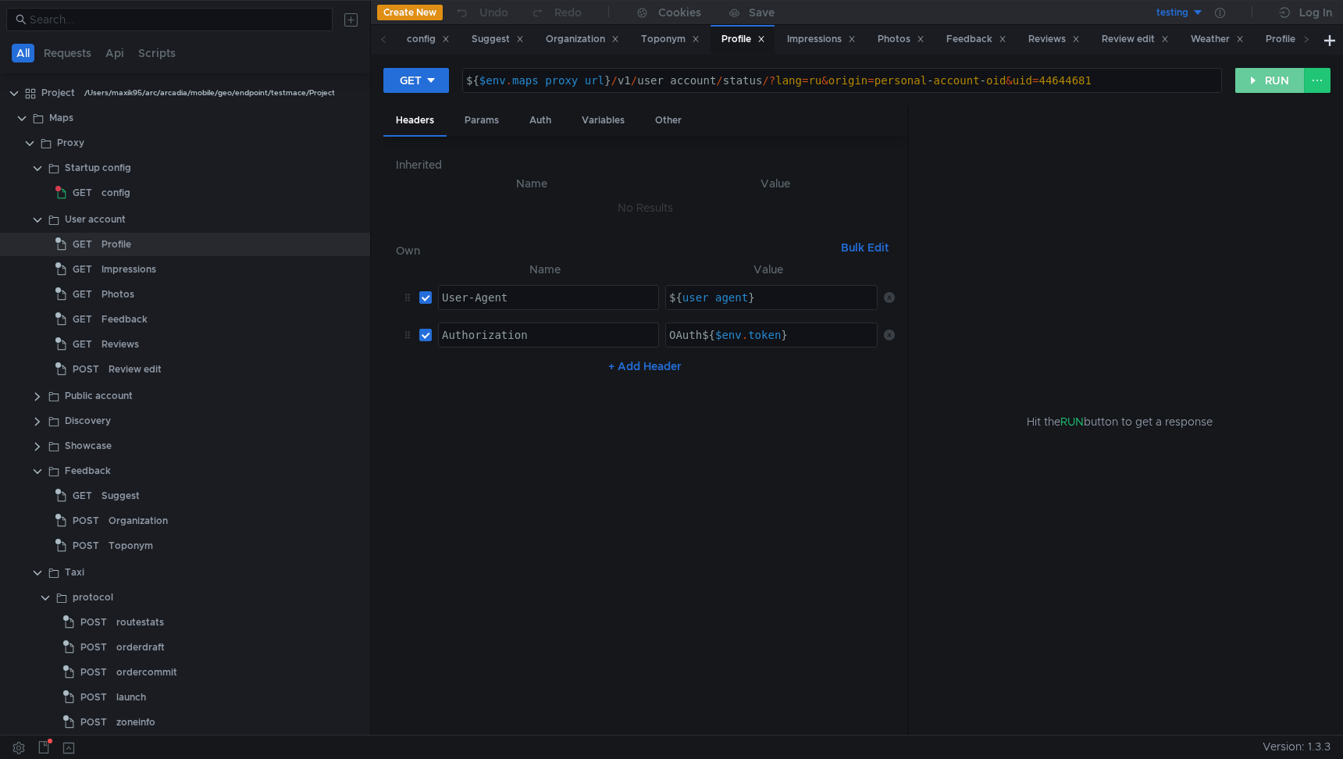
click at [1278, 77] on button "RUN" at bounding box center [1269, 80] width 69 height 25
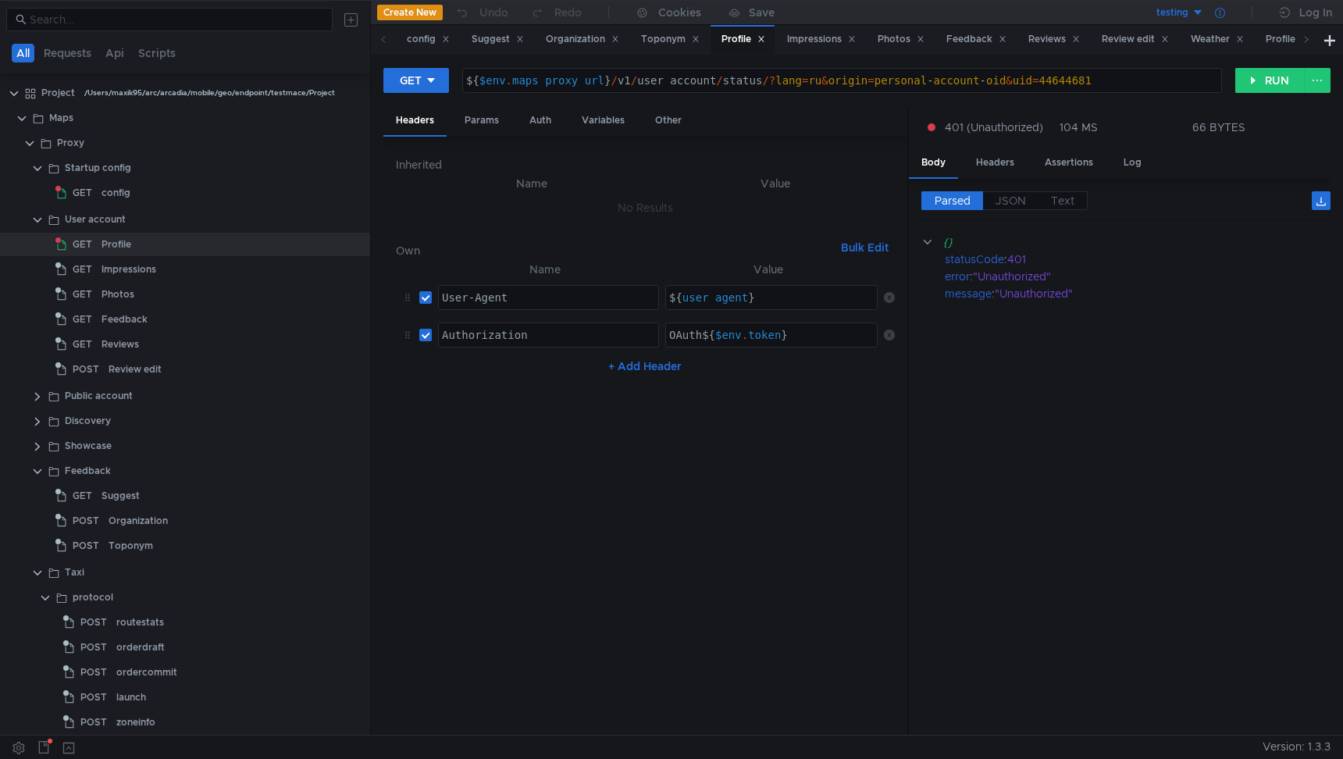
click at [1229, 10] on div at bounding box center [1220, 12] width 32 height 25
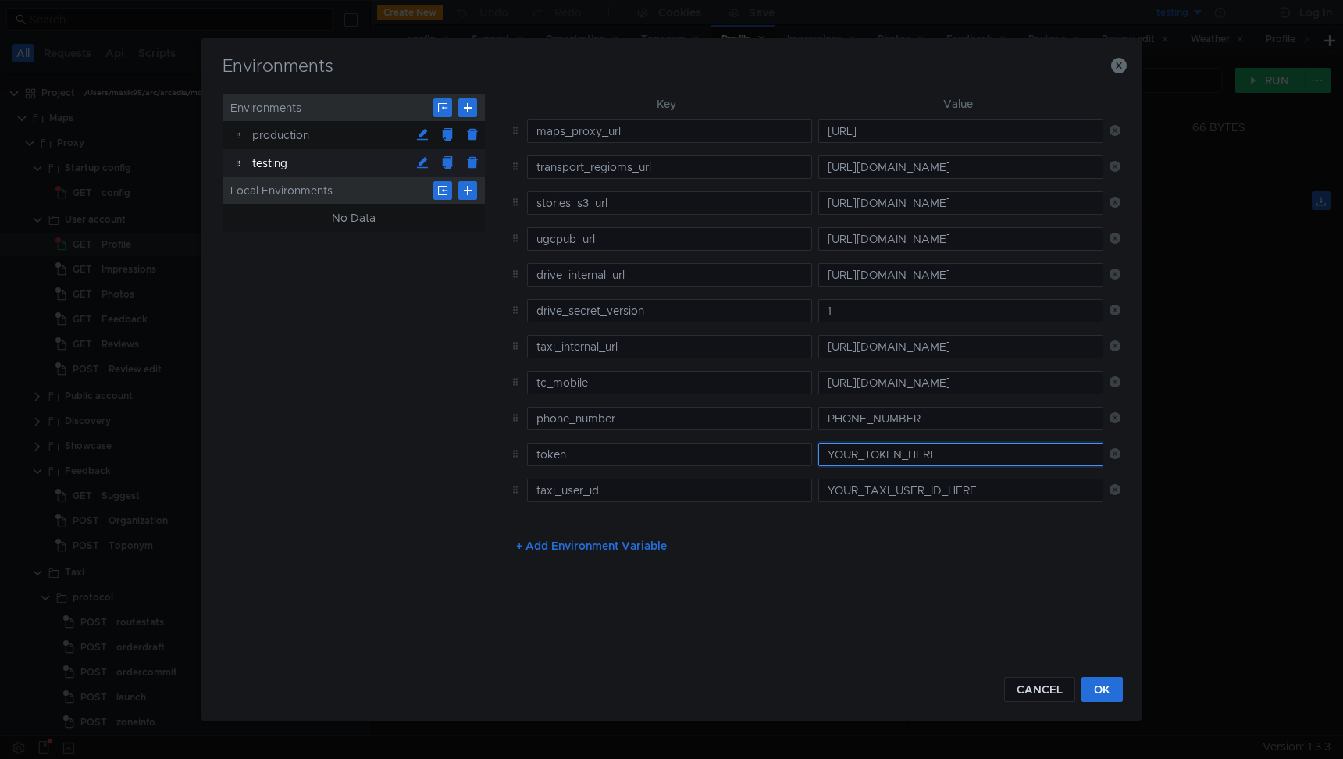
click at [849, 461] on input "YOUR_TOKEN_HERE" at bounding box center [960, 454] width 285 height 23
paste input "y0__xCMxL8YGNjyCSCnw7nTEuFoeStE5-wwJqBQwe7D_apanb3Q"
type input "y0__xCMxL8YGNjyCSCnw7nTEuFoeStE5-wwJqBQwe7D_apanb3Q"
click at [1102, 693] on button "OK" at bounding box center [1101, 689] width 41 height 25
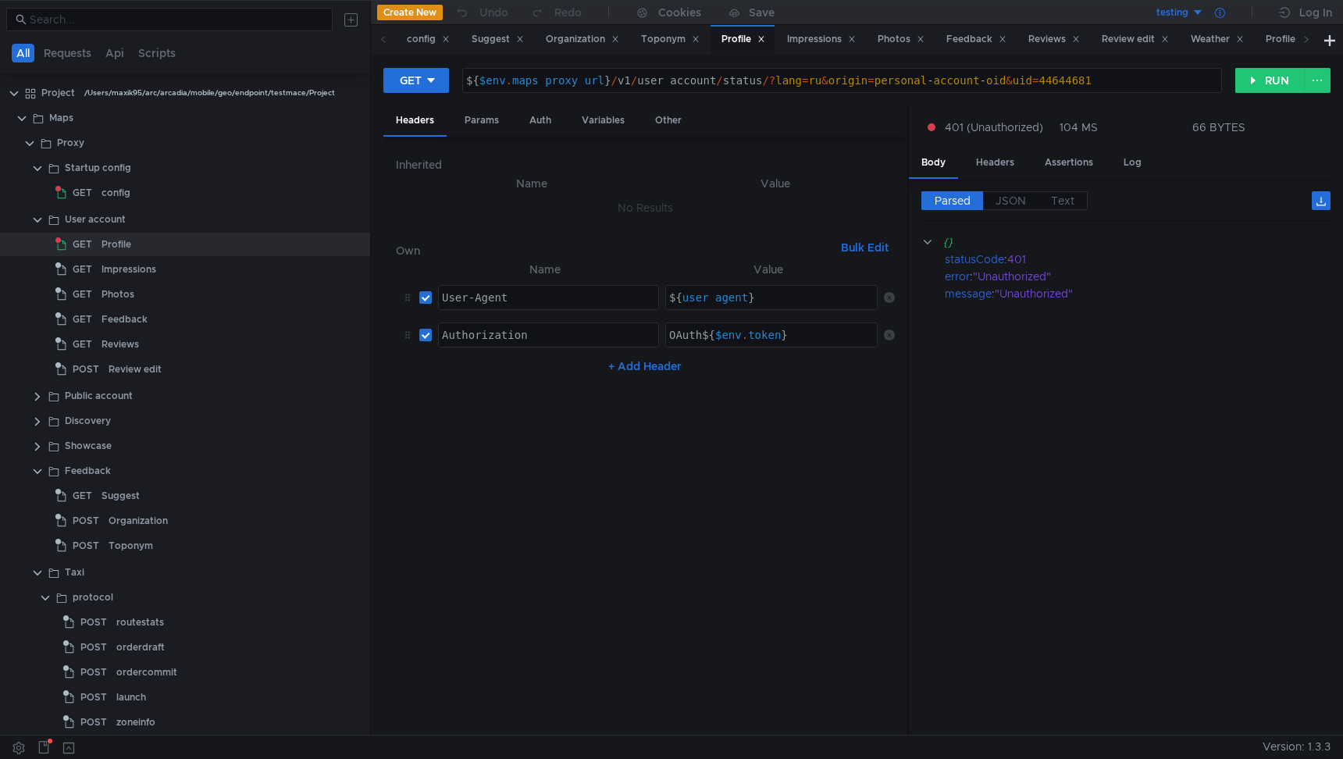
click at [1215, 12] on icon at bounding box center [1220, 13] width 10 height 10
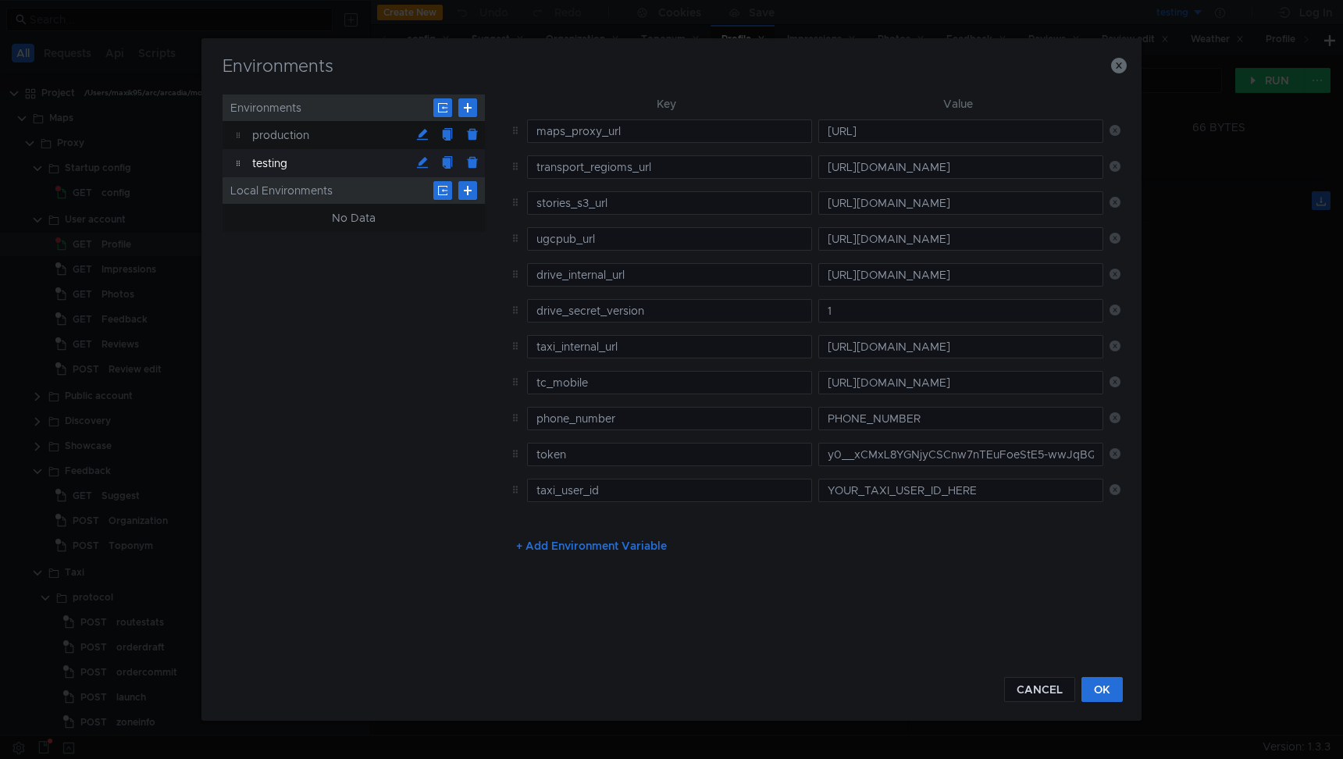
click at [1116, 457] on icon at bounding box center [1114, 453] width 11 height 11
type input "taxi_user_id"
type input "YOUR_TAXI_USER_ID_HERE"
click at [1048, 685] on button "CANCEL" at bounding box center [1039, 689] width 71 height 25
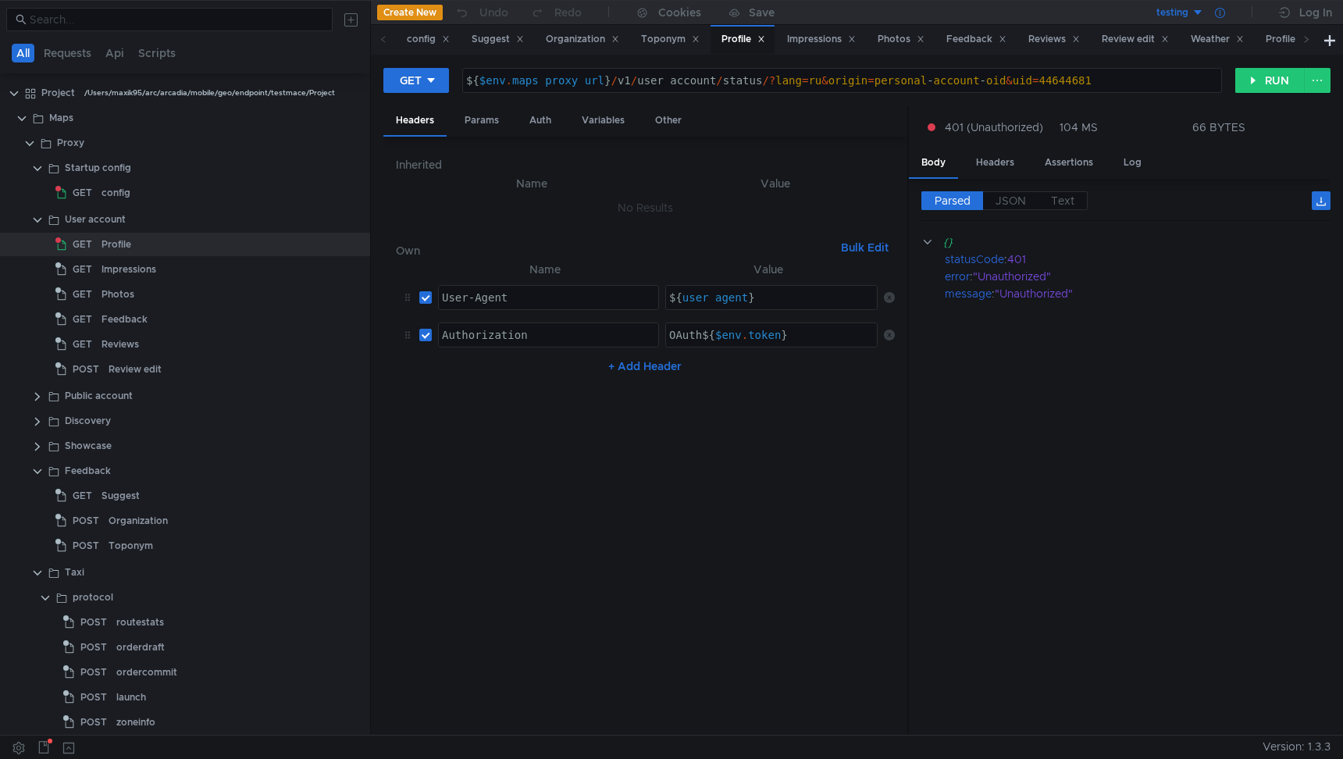
click at [1228, 19] on div at bounding box center [1220, 12] width 32 height 25
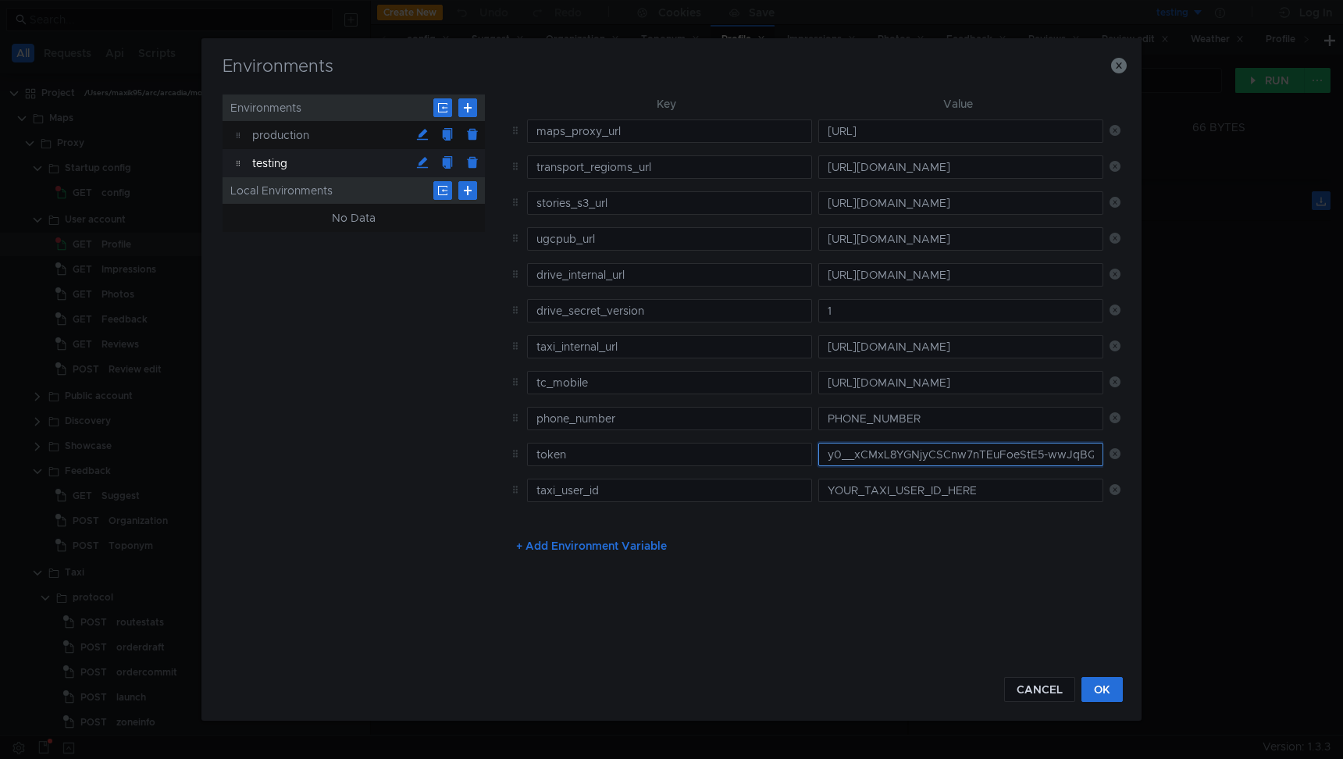
click at [872, 457] on input "y0__xCMxL8YGNjyCSCnw7nTEuFoeStE5-wwJqBQwe7D_apanb3Q" at bounding box center [960, 454] width 285 height 23
click at [849, 581] on div "Key Value maps_proxy_url http://localhost:8080 transport_regioms_url https://s3…" at bounding box center [811, 376] width 617 height 564
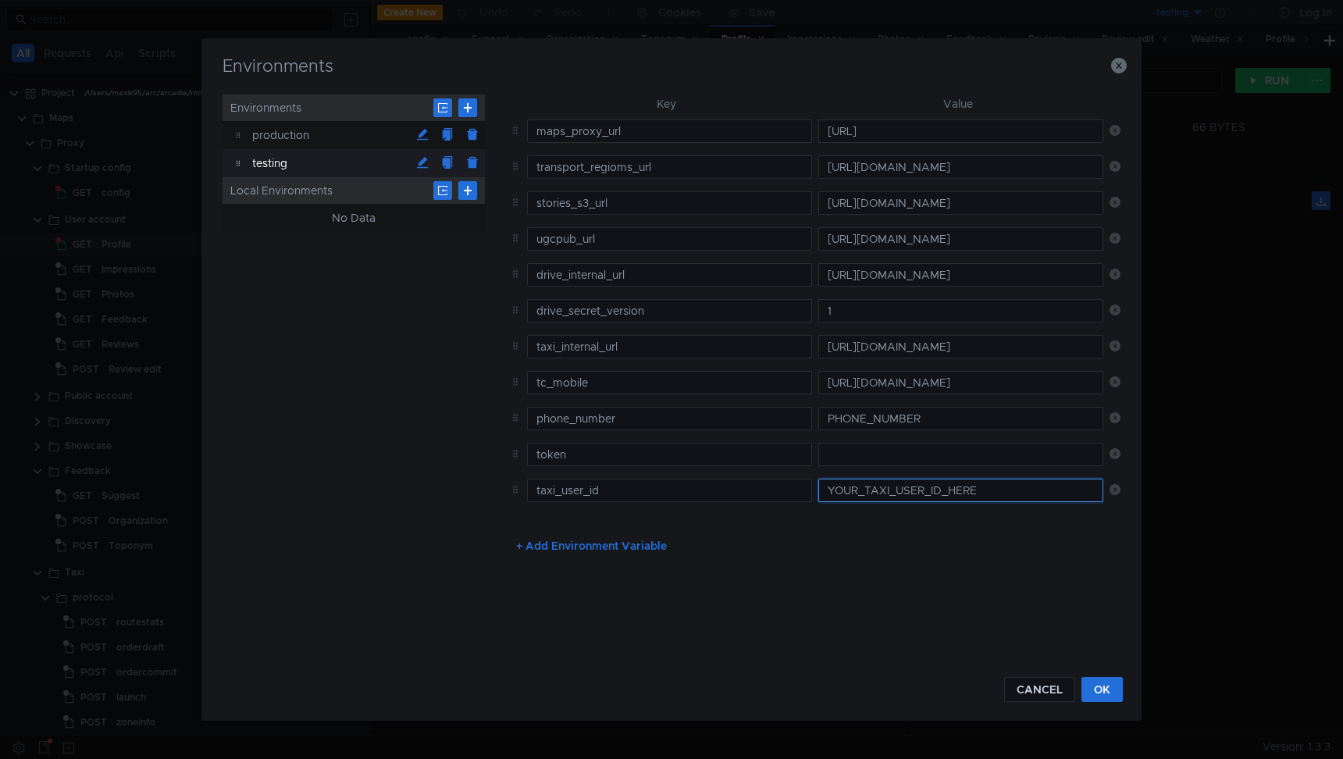
click at [852, 491] on input "YOUR_TAXI_USER_ID_HERE" at bounding box center [960, 490] width 285 height 23
click at [852, 464] on input "text" at bounding box center [960, 454] width 285 height 23
click at [902, 468] on td at bounding box center [957, 454] width 291 height 36
click at [902, 465] on input "text" at bounding box center [960, 454] width 285 height 23
click at [1051, 685] on button "CANCEL" at bounding box center [1039, 689] width 71 height 25
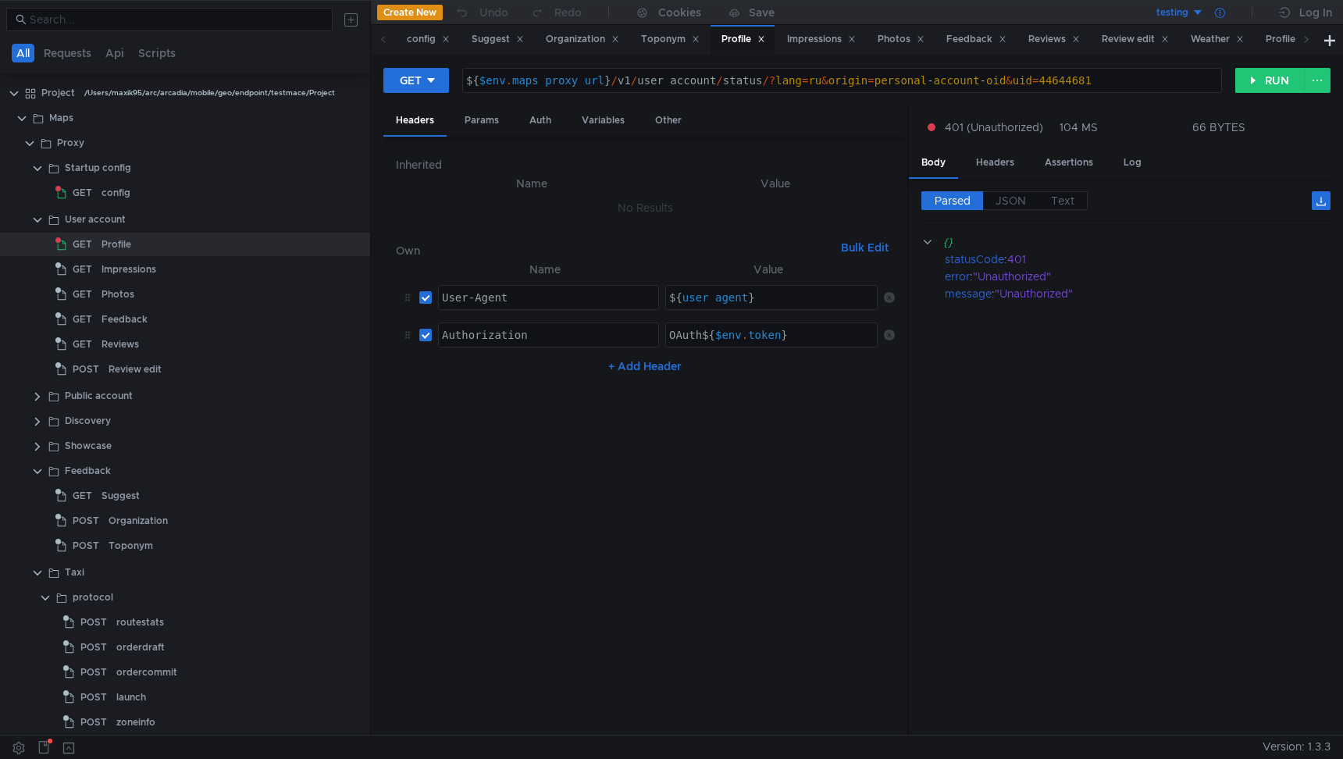
click at [1225, 17] on div at bounding box center [1220, 12] width 32 height 25
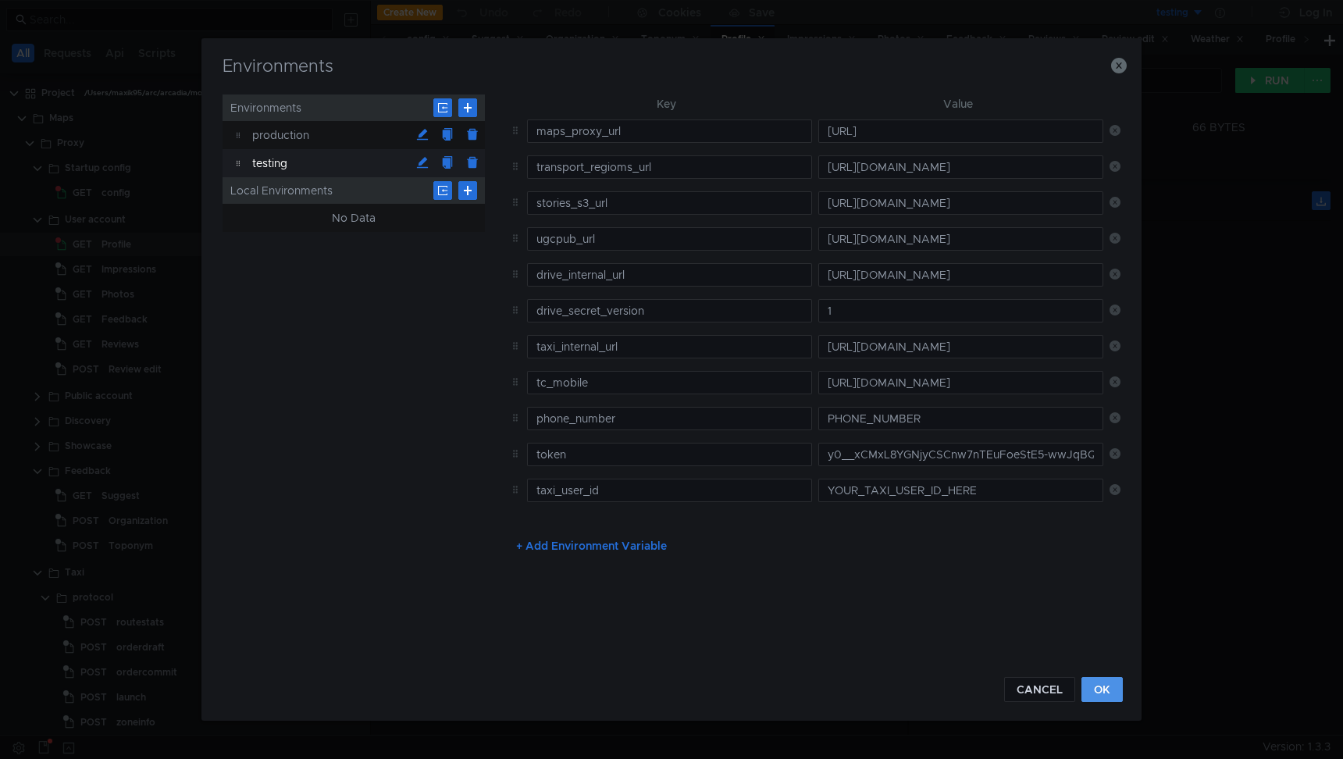
click at [1107, 697] on button "OK" at bounding box center [1101, 689] width 41 height 25
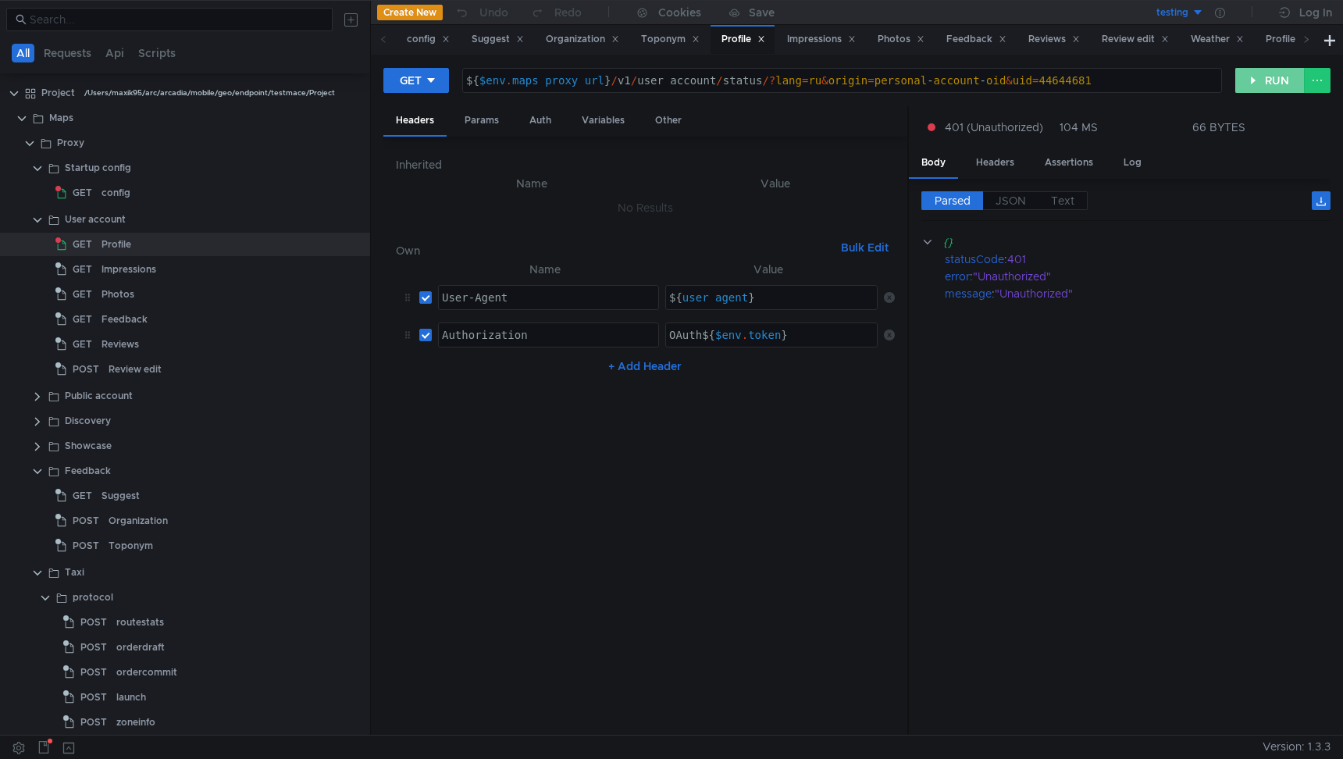
click at [1258, 88] on button "RUN" at bounding box center [1269, 80] width 69 height 25
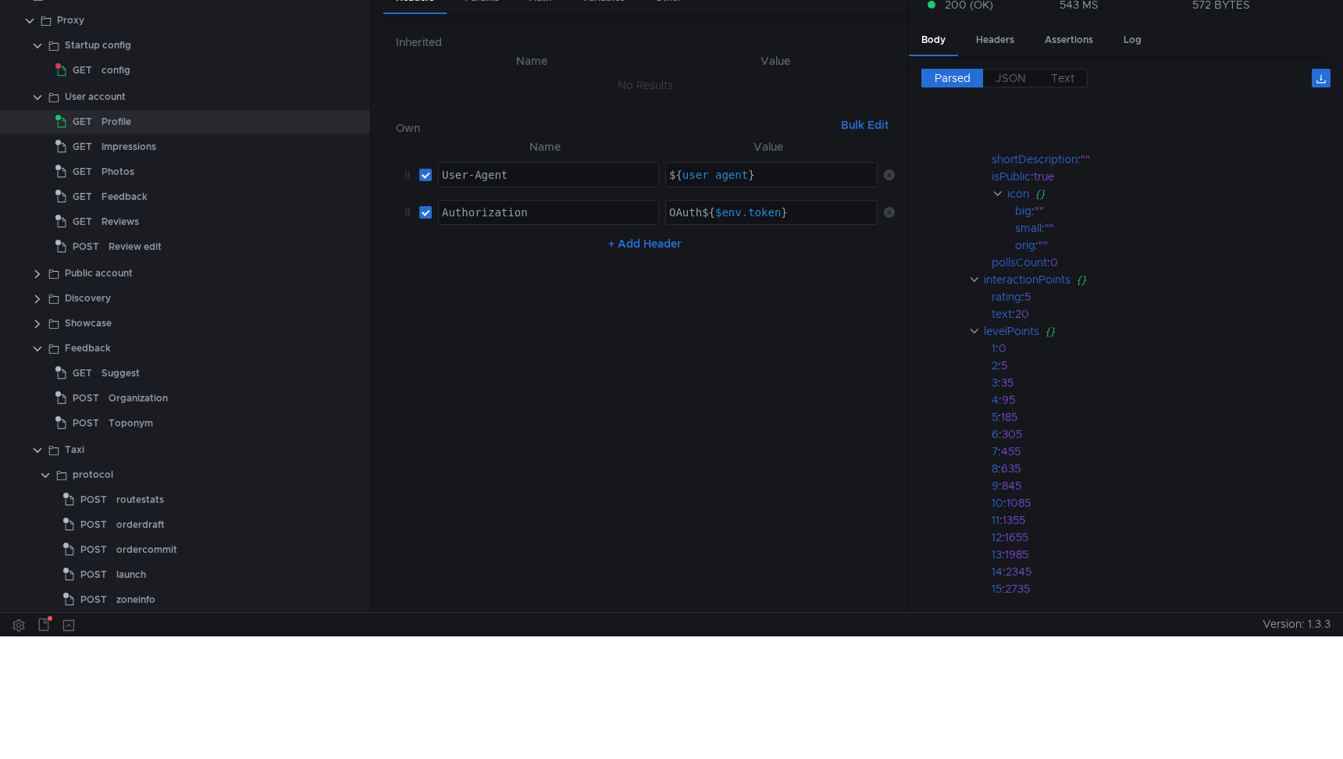
scroll to position [148, 0]
click at [979, 636] on html "All Requests Api Scripts Project /Users/maxik95/arc/arcadia/mobile/geo/endpoint…" at bounding box center [671, 256] width 1343 height 759
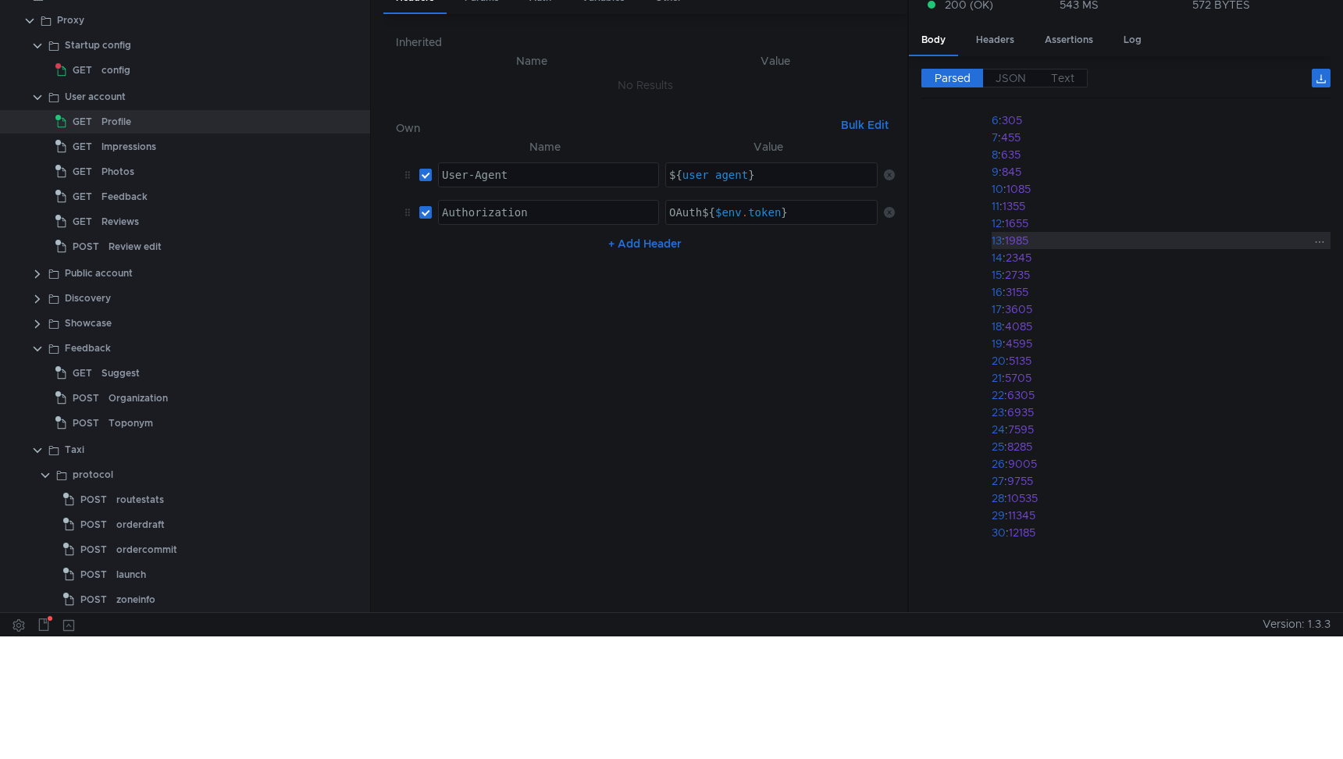
scroll to position [0, 0]
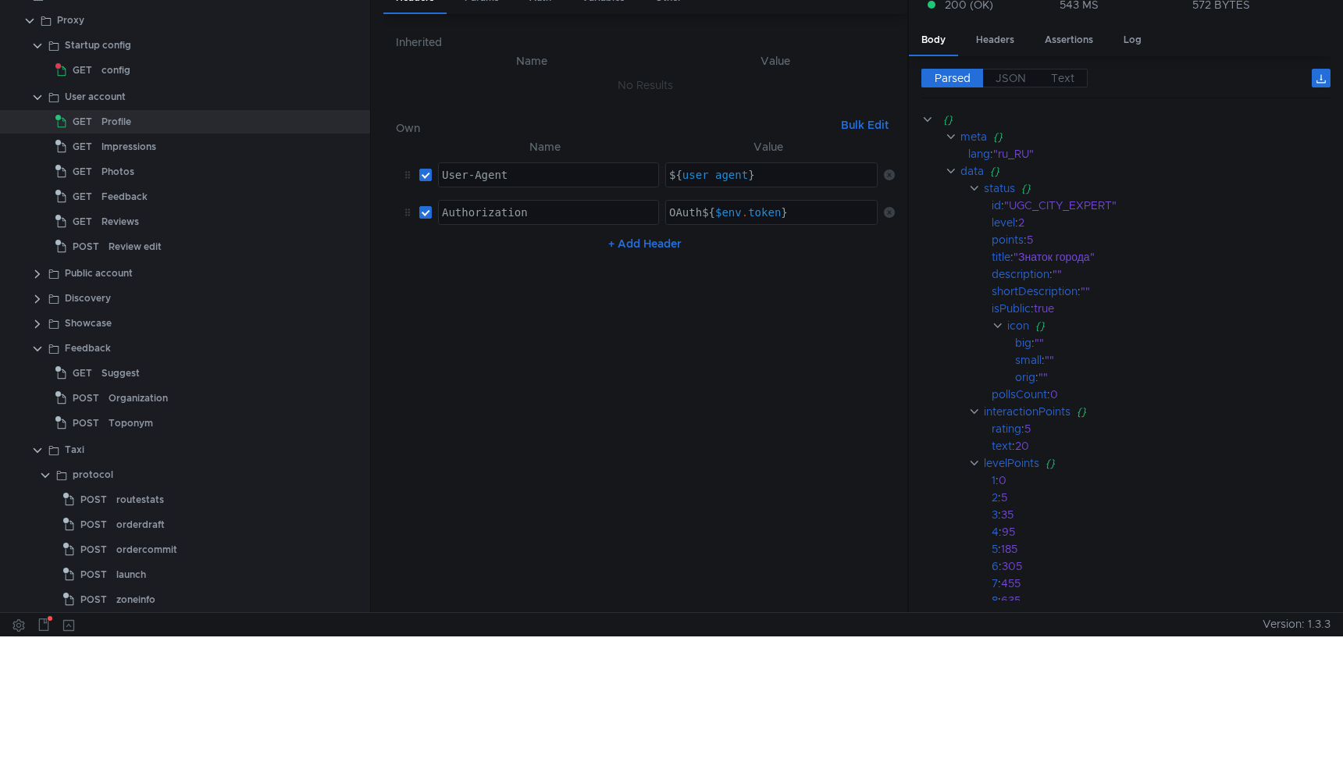
click at [103, 636] on html "All Requests Api Scripts Project /Users/maxik95/arc/arcadia/mobile/geo/endpoint…" at bounding box center [671, 256] width 1343 height 759
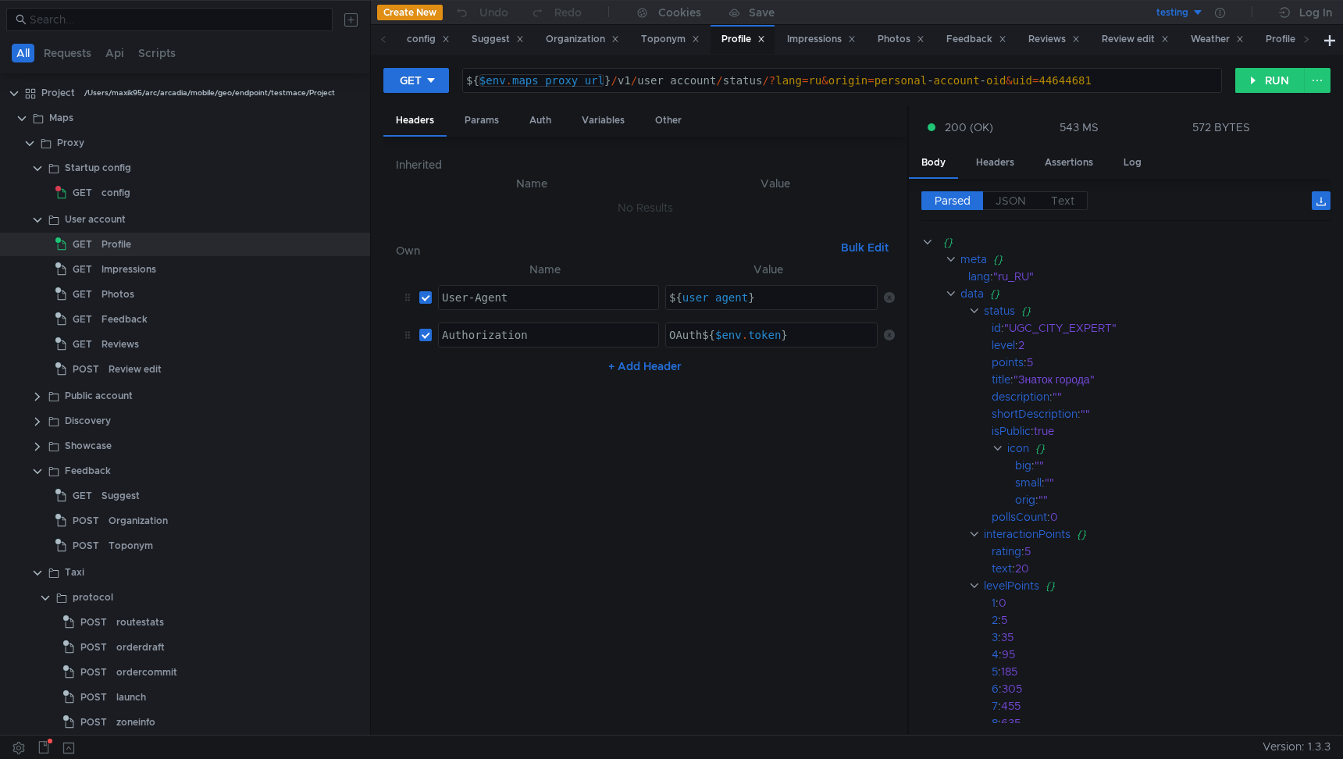
type textarea "${$env.maps_proxy_url}/v1/user_account/status/?lang=ru&origin=personal-account-…"
click at [635, 84] on div "${ $env . maps_proxy_url } / v1 / user_account / status /? lang = ru & origin =…" at bounding box center [842, 92] width 758 height 37
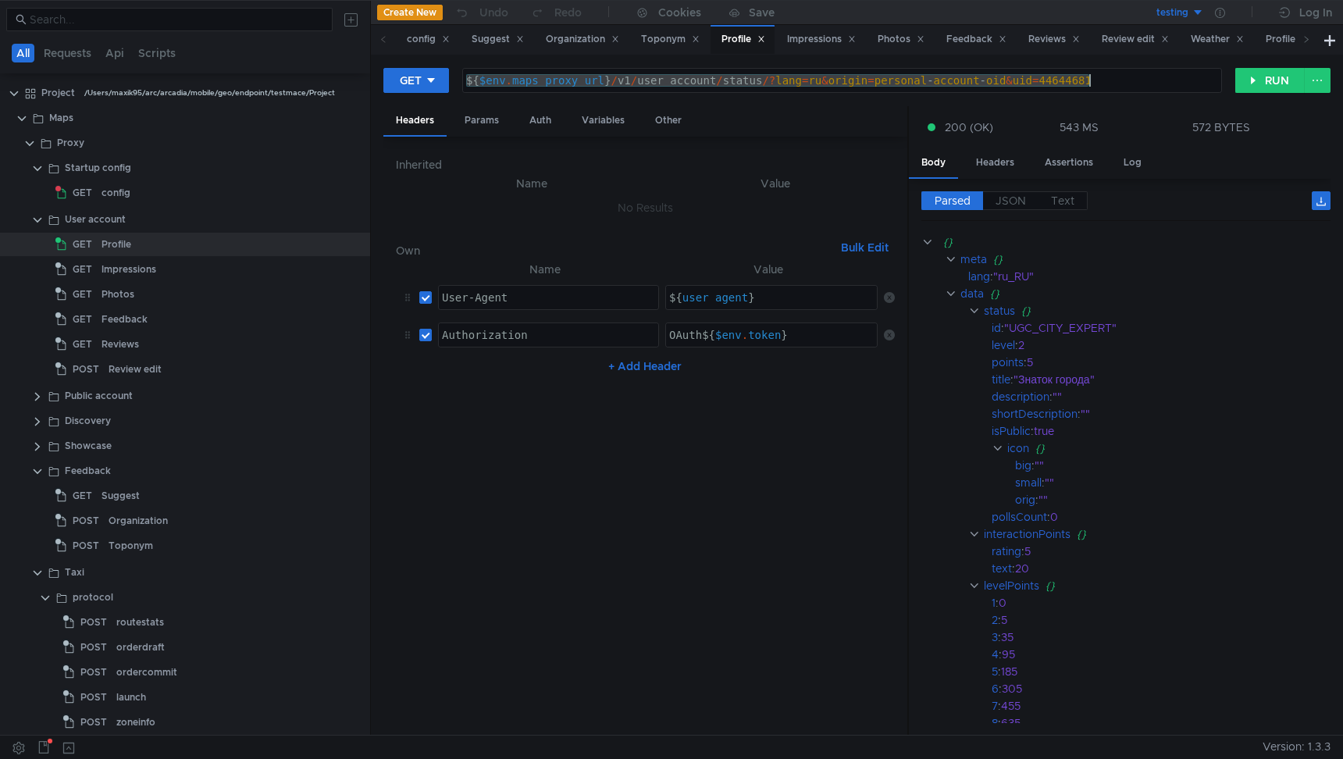
click at [791, 521] on nz-table "Name Value User-Agent ההההההההההההההההההההההההההההההההההההההההההההההההההההההההה…" at bounding box center [645, 491] width 499 height 463
click at [1201, 12] on button "testing" at bounding box center [1149, 12] width 109 height 25
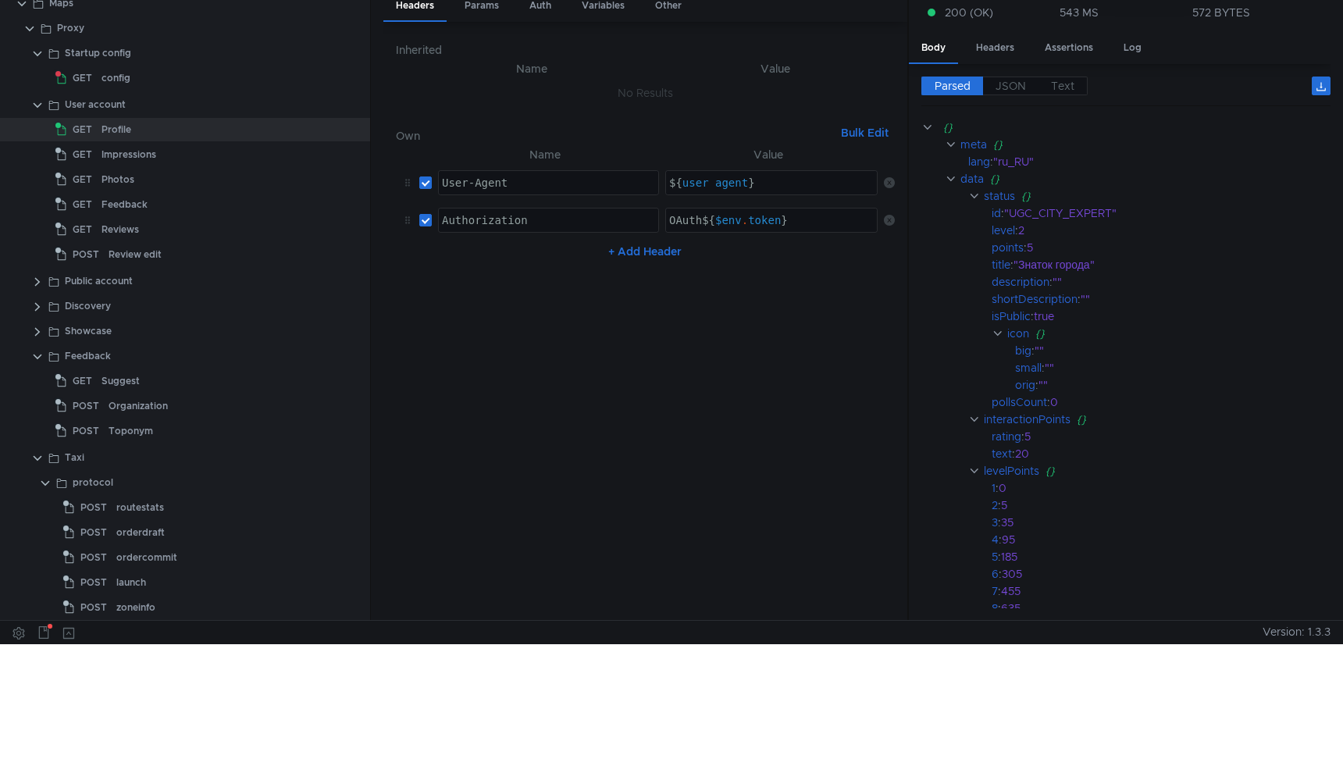
scroll to position [123, 0]
